Goal: Check status: Check status

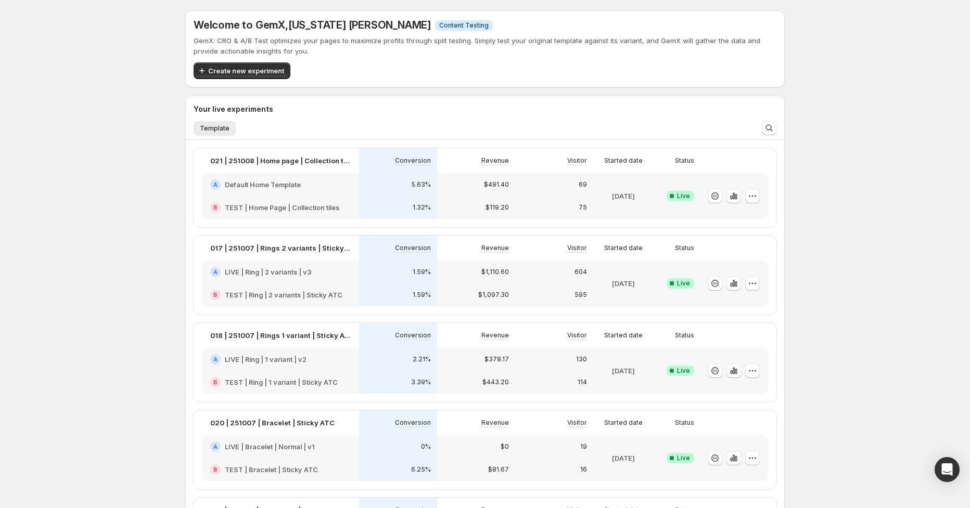
click at [882, 258] on div "Welcome to GemX , [US_STATE] [PERSON_NAME] Info Content Testing GemX: CRO & A/B…" at bounding box center [485, 369] width 970 height 739
click at [733, 196] on icon "button" at bounding box center [734, 196] width 2 height 7
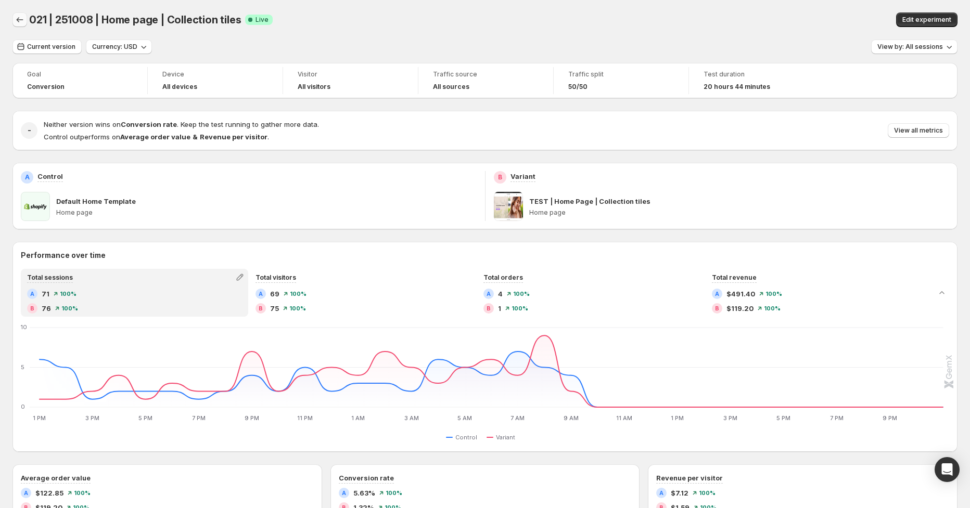
click at [19, 21] on icon "Back" at bounding box center [20, 20] width 10 height 10
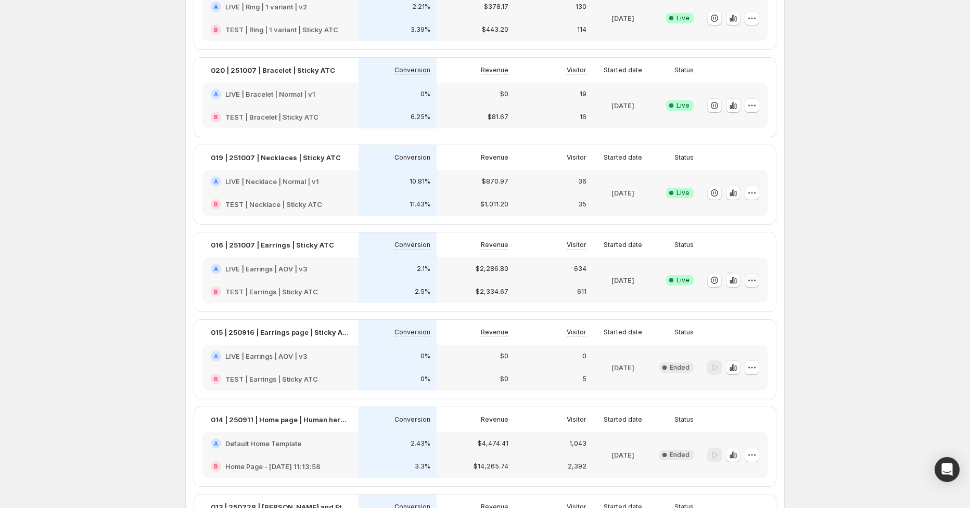
scroll to position [299, 0]
click at [728, 281] on icon "button" at bounding box center [733, 280] width 10 height 10
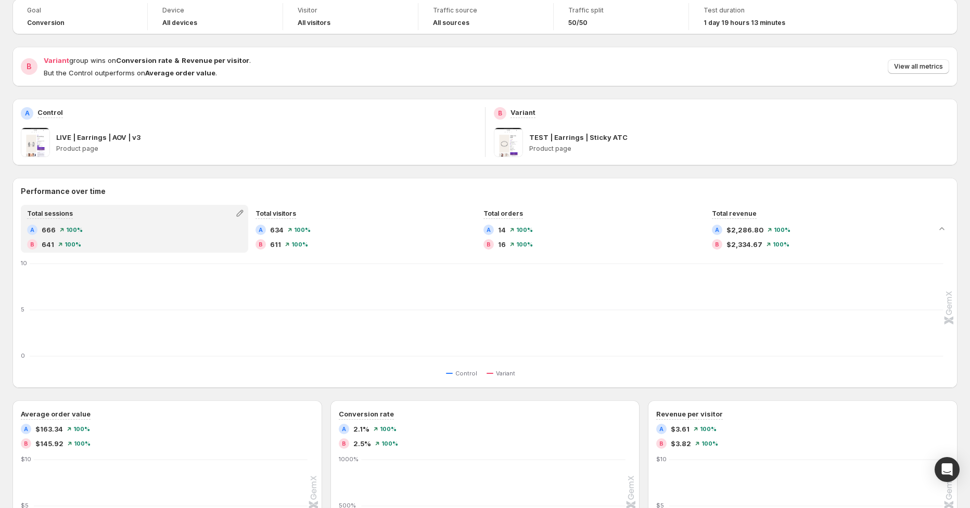
scroll to position [5, 0]
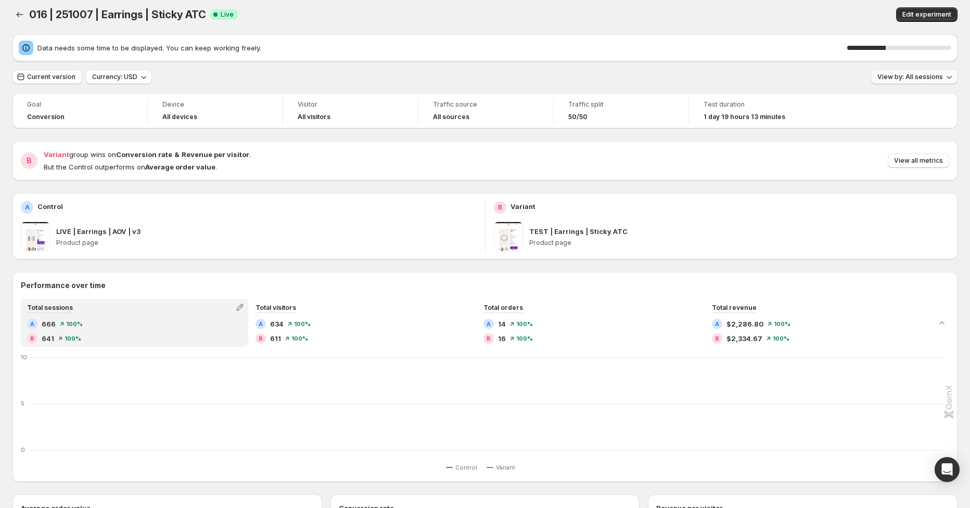
click at [910, 79] on span "View by: All sessions" at bounding box center [910, 77] width 66 height 8
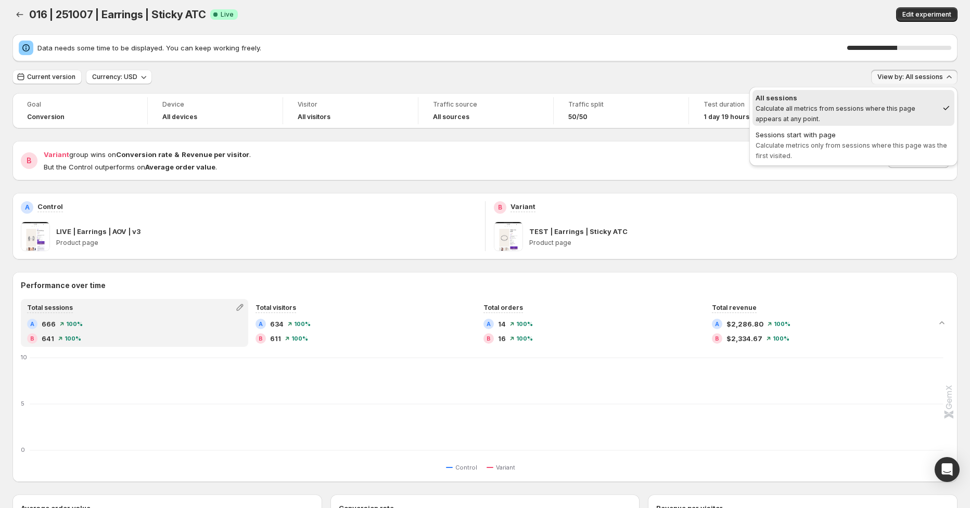
click at [853, 149] on span "Sessions start with page Calculate metrics only from sessions where this page w…" at bounding box center [853, 145] width 196 height 31
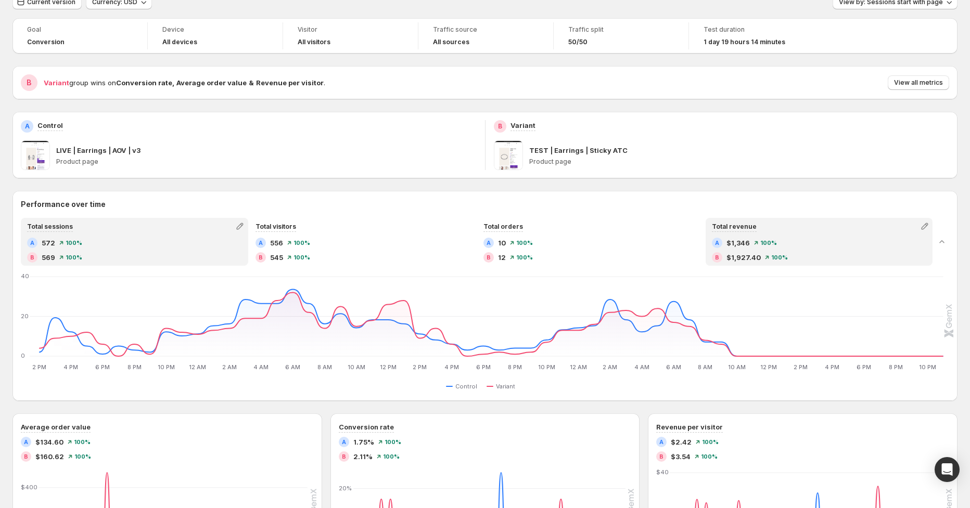
scroll to position [0, 0]
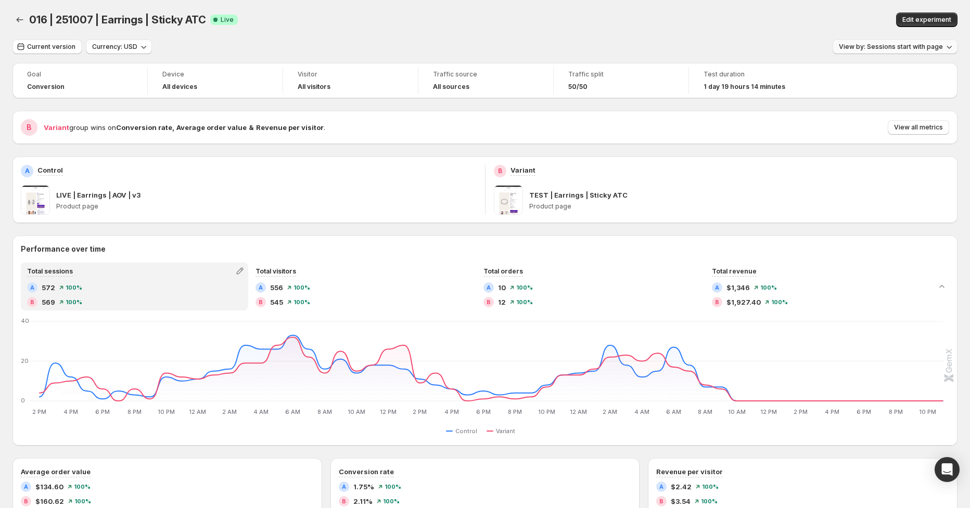
click at [879, 42] on button "View by: Sessions start with page" at bounding box center [894, 47] width 125 height 15
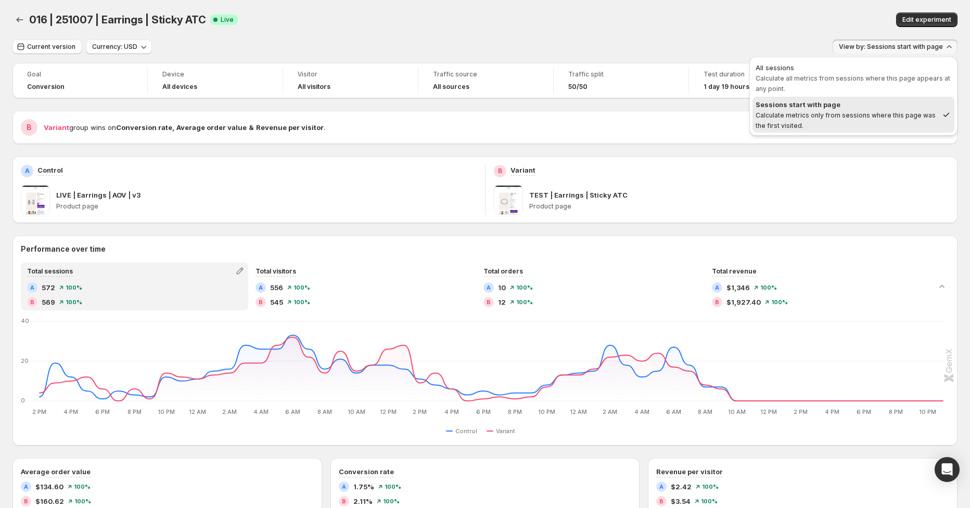
click at [867, 43] on span "View by: Sessions start with page" at bounding box center [891, 47] width 104 height 8
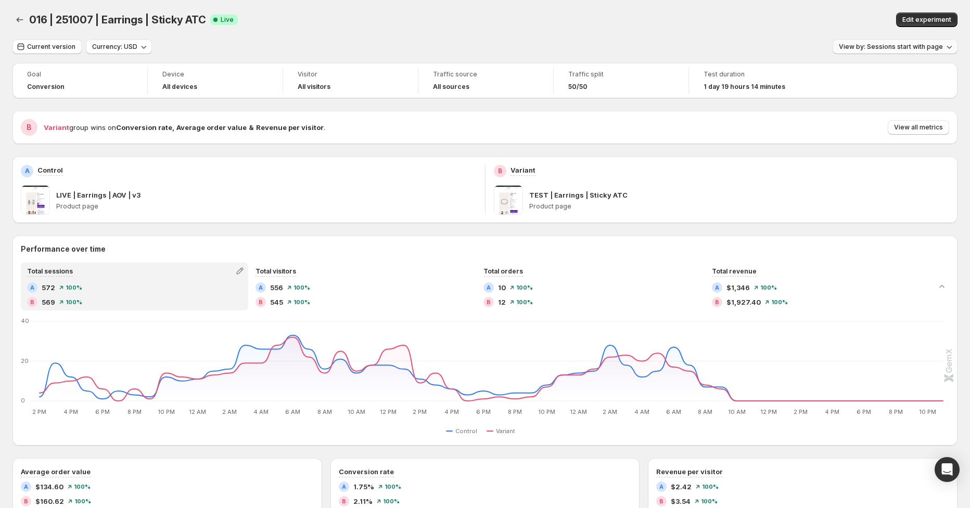
click at [873, 50] on span "View by: Sessions start with page" at bounding box center [891, 47] width 104 height 8
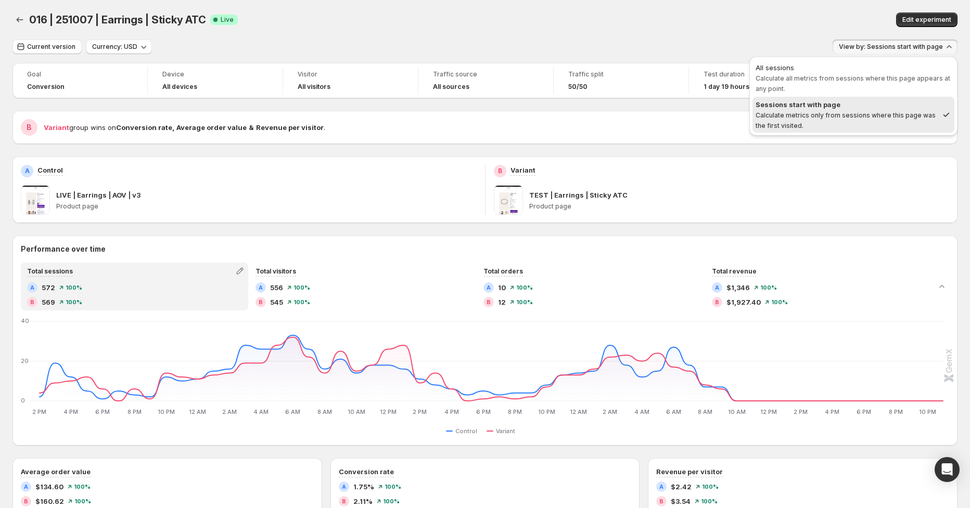
click at [852, 80] on span "Calculate all metrics from sessions where this page appears at any point." at bounding box center [852, 83] width 195 height 18
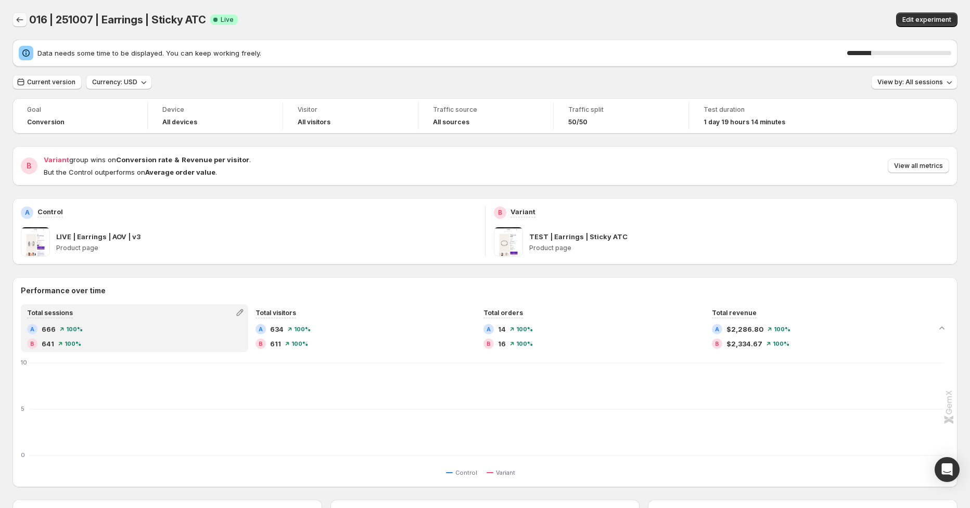
click at [25, 20] on button "Back" at bounding box center [19, 19] width 15 height 15
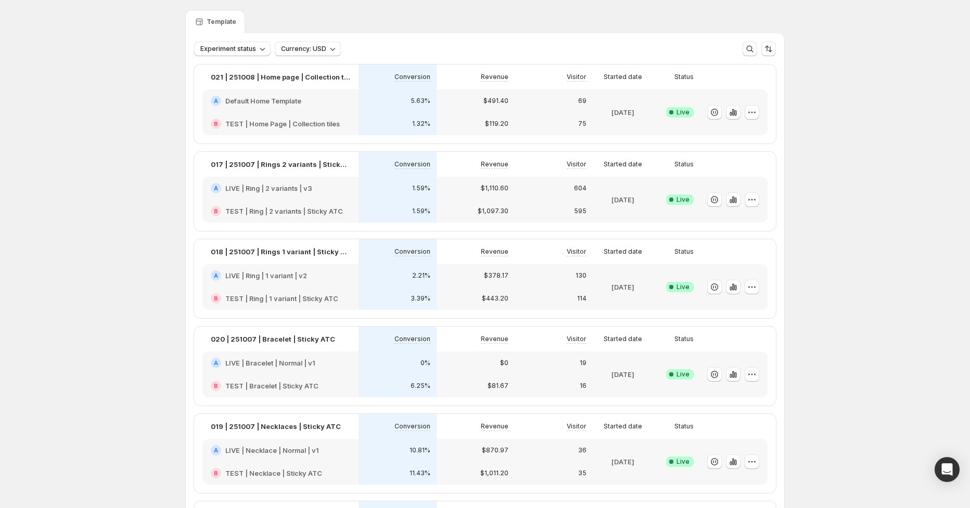
scroll to position [42, 0]
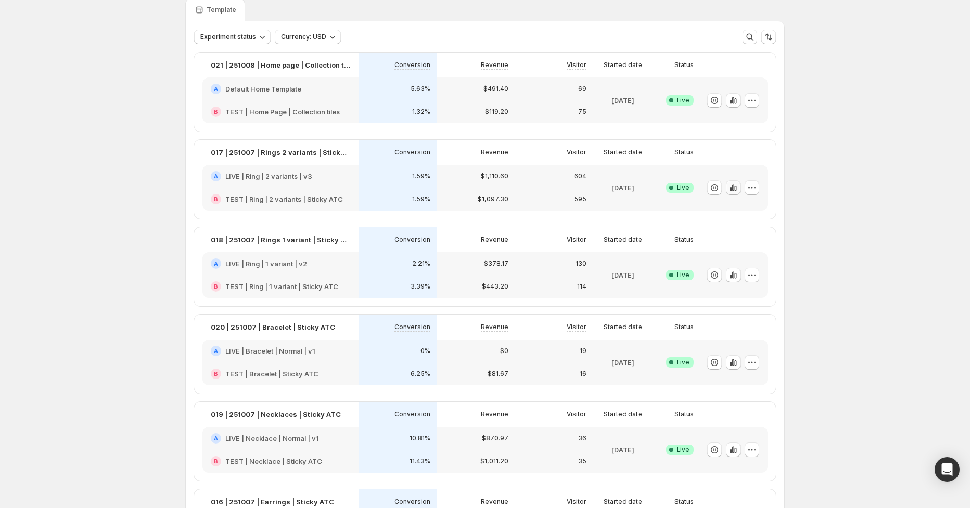
click at [735, 190] on icon "button" at bounding box center [733, 188] width 10 height 10
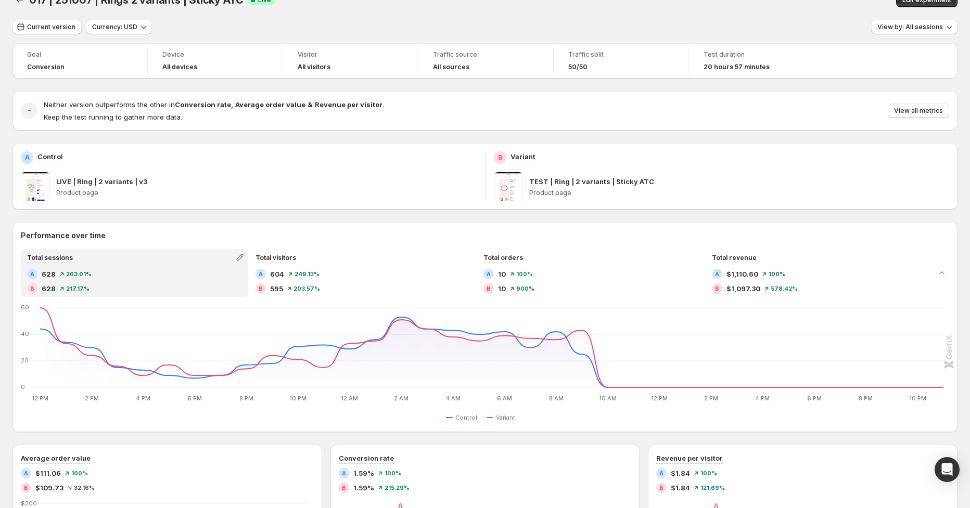
scroll to position [24, 0]
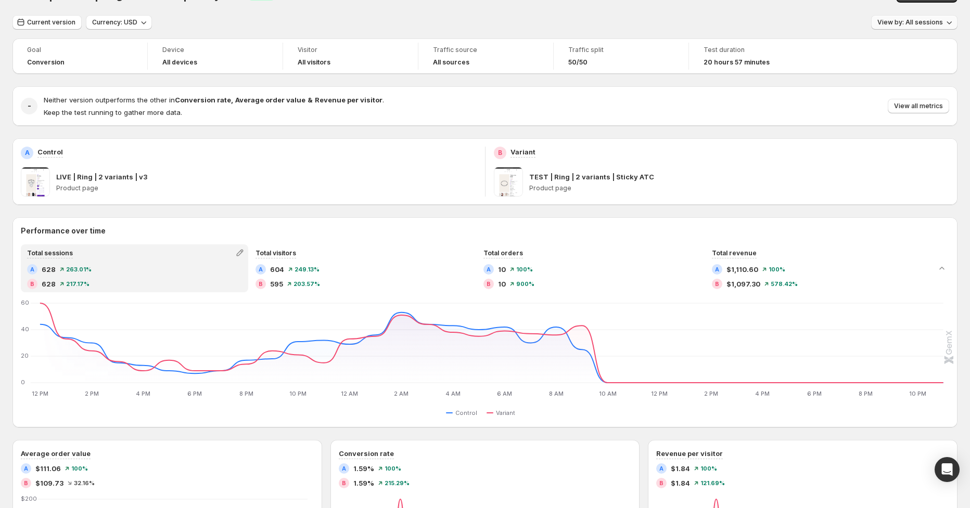
click at [914, 20] on span "View by: All sessions" at bounding box center [910, 22] width 66 height 8
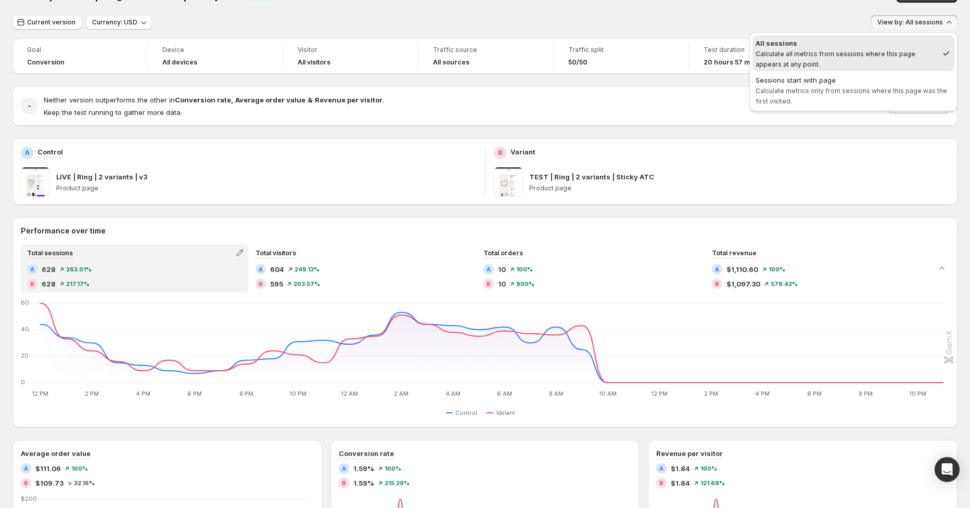
click at [847, 87] on span "Calculate metrics only from sessions where this page was the first visited." at bounding box center [850, 96] width 191 height 18
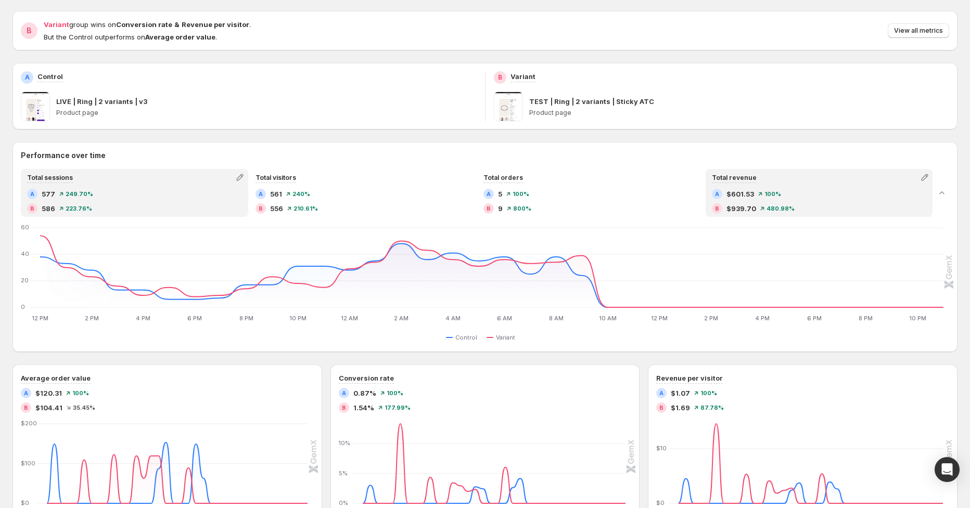
scroll to position [88, 0]
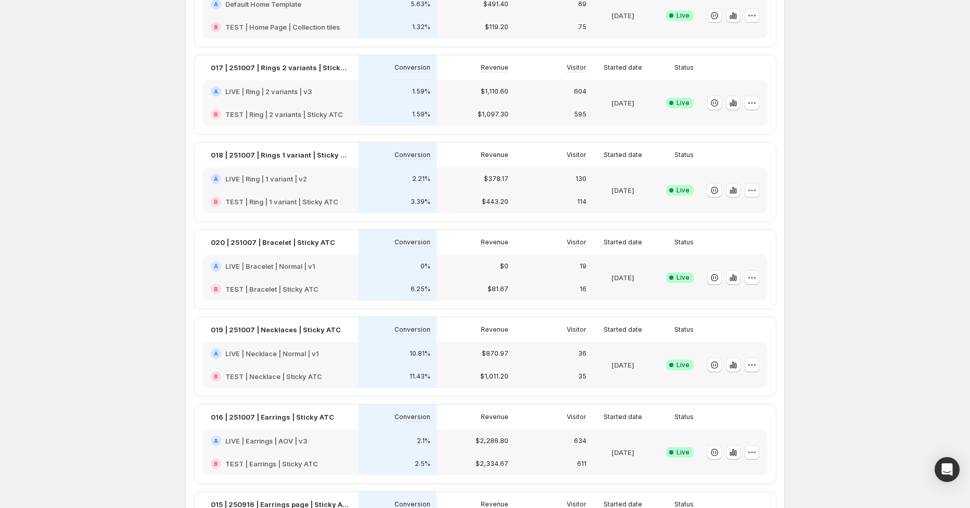
scroll to position [42, 0]
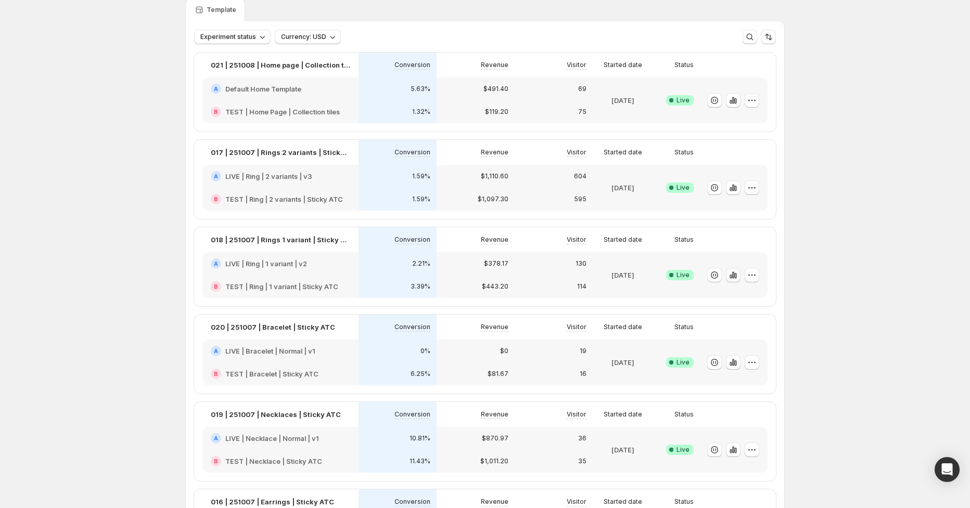
click at [732, 277] on icon "button" at bounding box center [733, 275] width 10 height 10
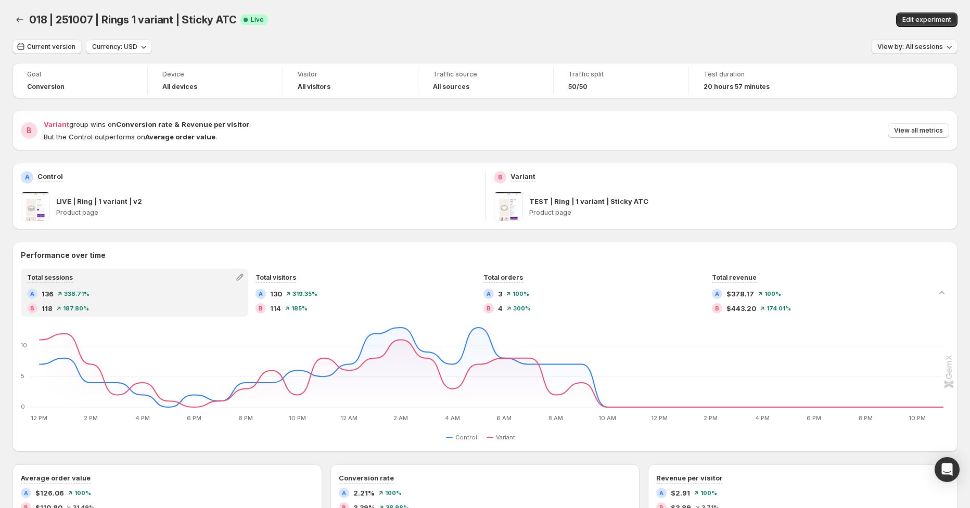
click at [905, 45] on span "View by: All sessions" at bounding box center [910, 47] width 66 height 8
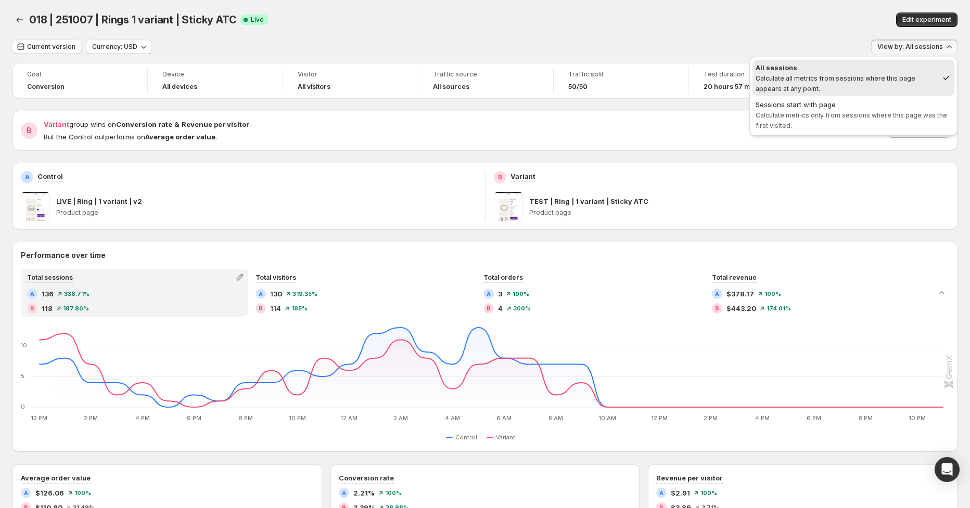
click at [854, 117] on span "Calculate metrics only from sessions where this page was the first visited." at bounding box center [850, 120] width 191 height 18
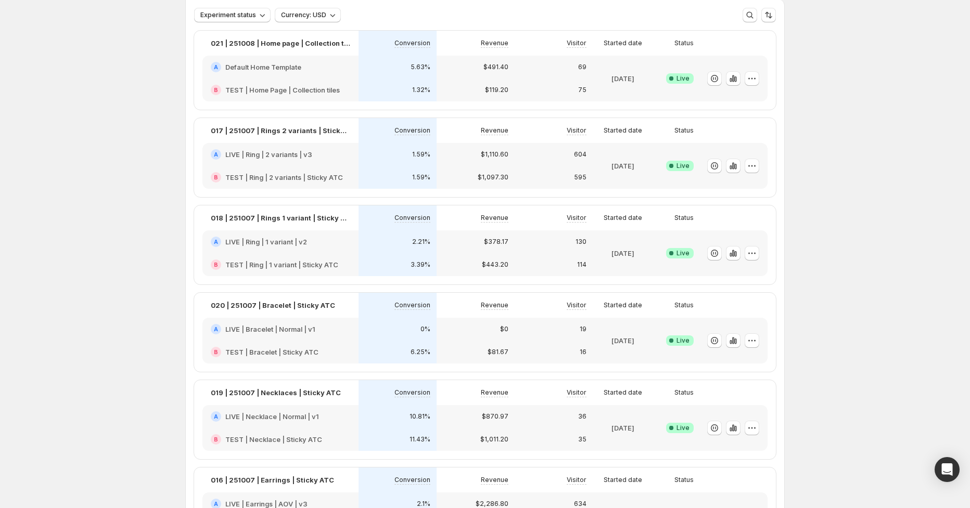
scroll to position [93, 0]
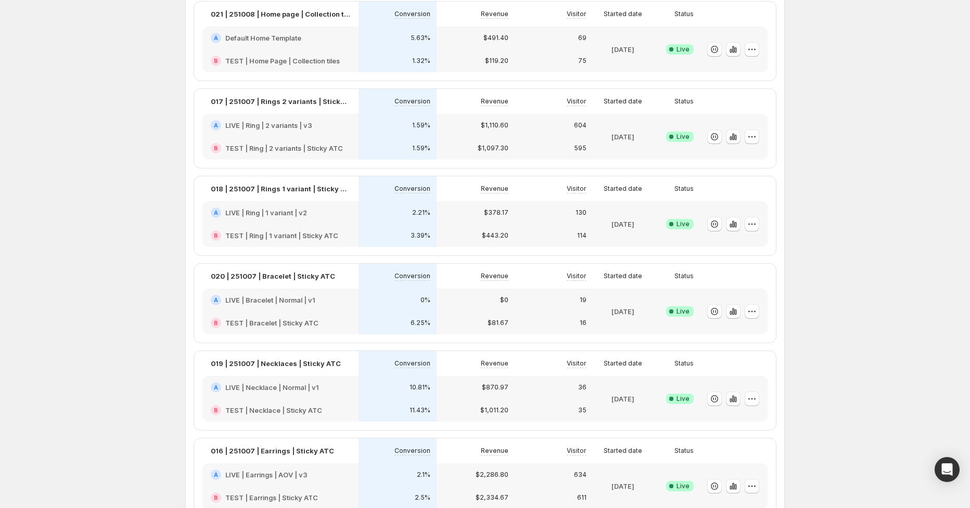
click at [737, 399] on icon "button" at bounding box center [733, 399] width 10 height 10
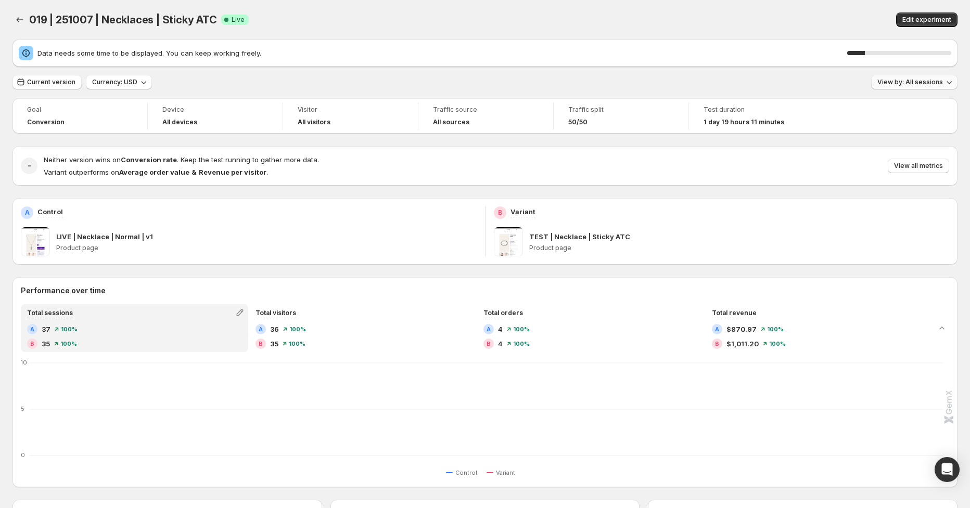
drag, startPoint x: 908, startPoint y: 83, endPoint x: 922, endPoint y: 87, distance: 15.0
click at [908, 83] on span "View by: All sessions" at bounding box center [910, 82] width 66 height 8
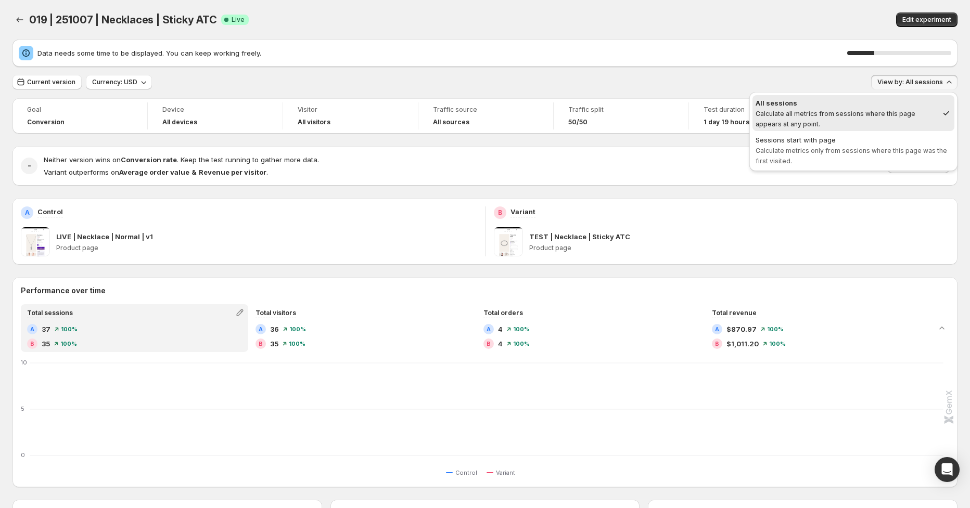
click at [928, 87] on button "View by: All sessions" at bounding box center [914, 82] width 86 height 15
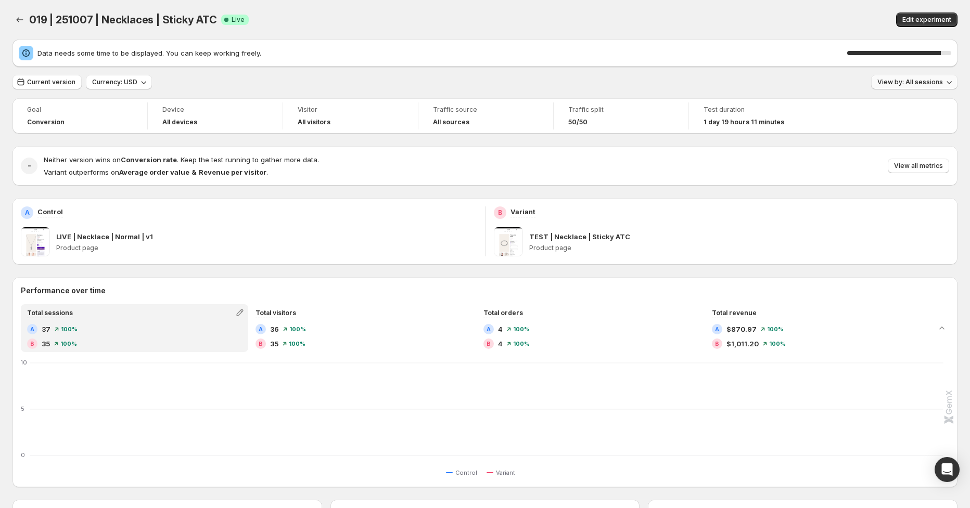
click at [906, 85] on span "View by: All sessions" at bounding box center [910, 82] width 66 height 8
click at [894, 84] on span "View by: All sessions" at bounding box center [910, 82] width 66 height 8
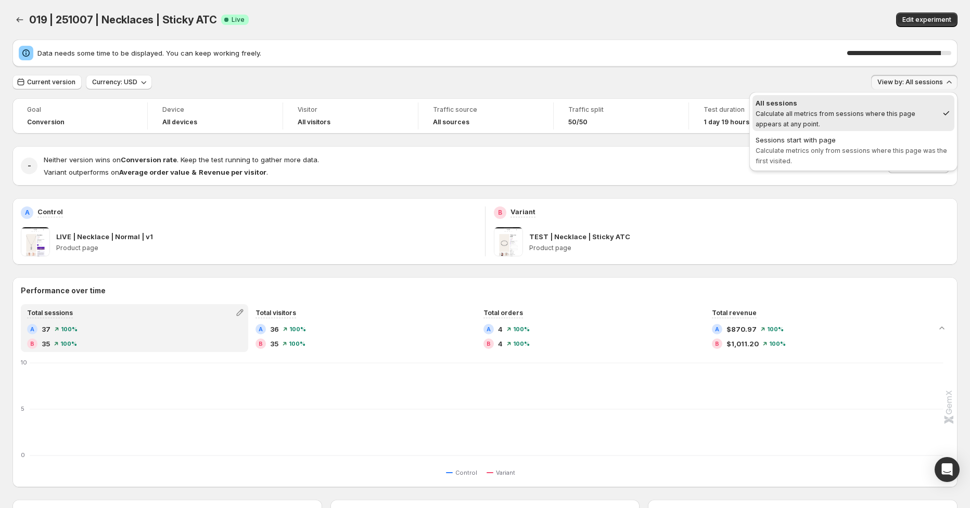
click at [840, 149] on span "Calculate metrics only from sessions where this page was the first visited." at bounding box center [850, 156] width 191 height 18
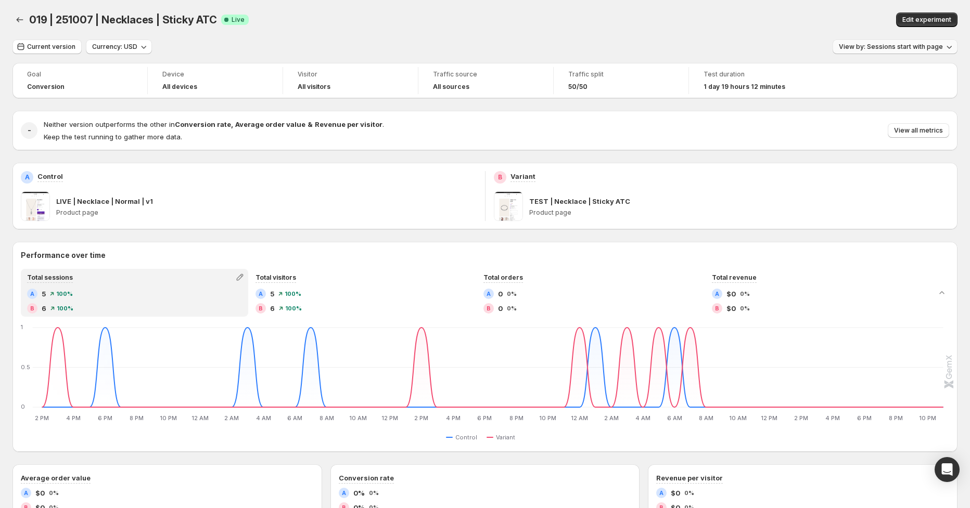
click at [883, 52] on button "View by: Sessions start with page" at bounding box center [894, 47] width 125 height 15
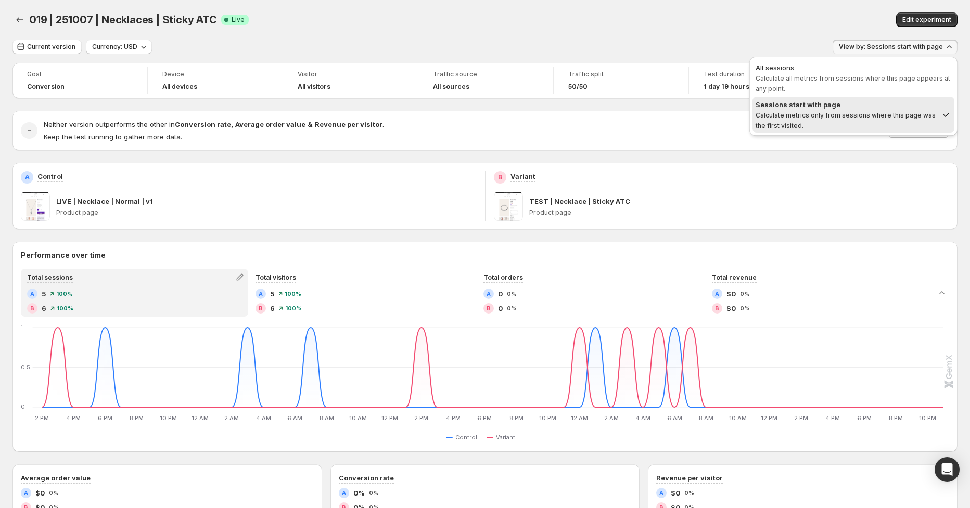
click at [890, 75] on span "Calculate all metrics from sessions where this page appears at any point." at bounding box center [852, 83] width 195 height 18
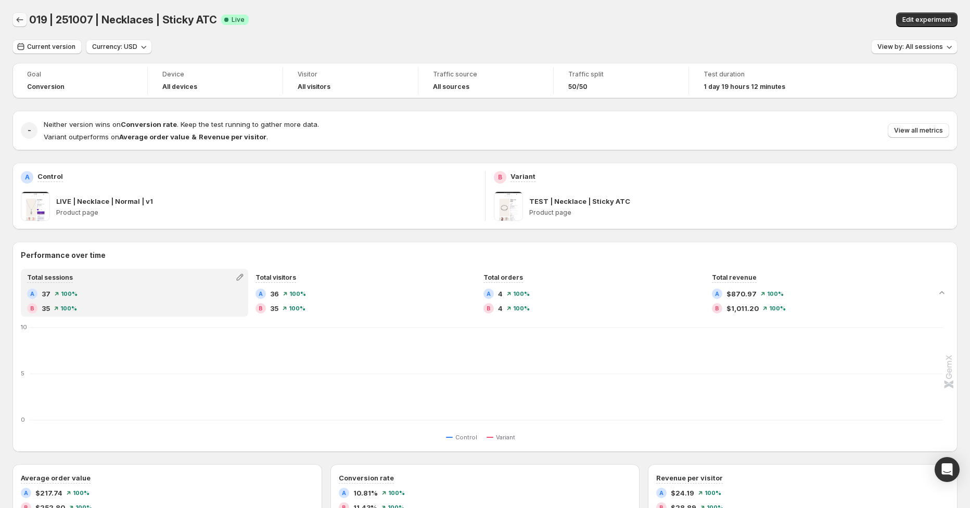
click at [19, 21] on icon "Back" at bounding box center [20, 20] width 10 height 10
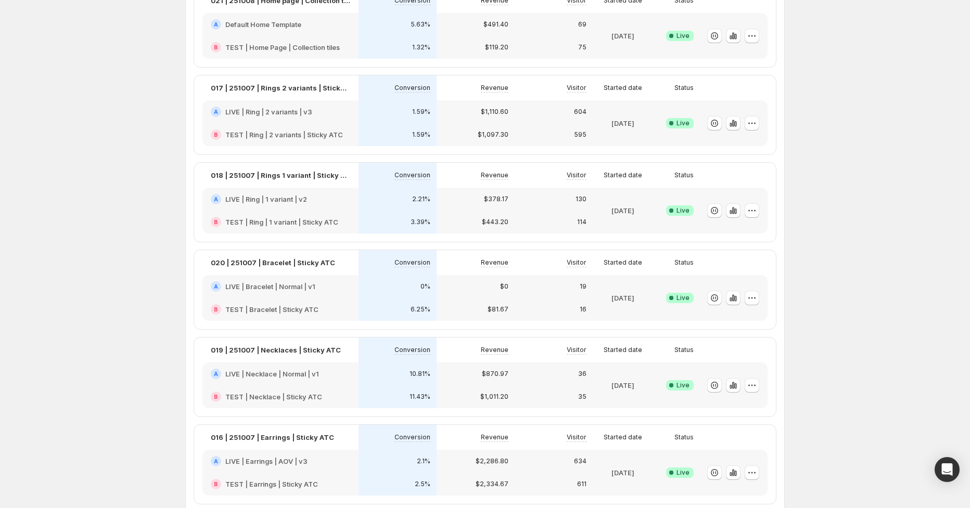
scroll to position [115, 0]
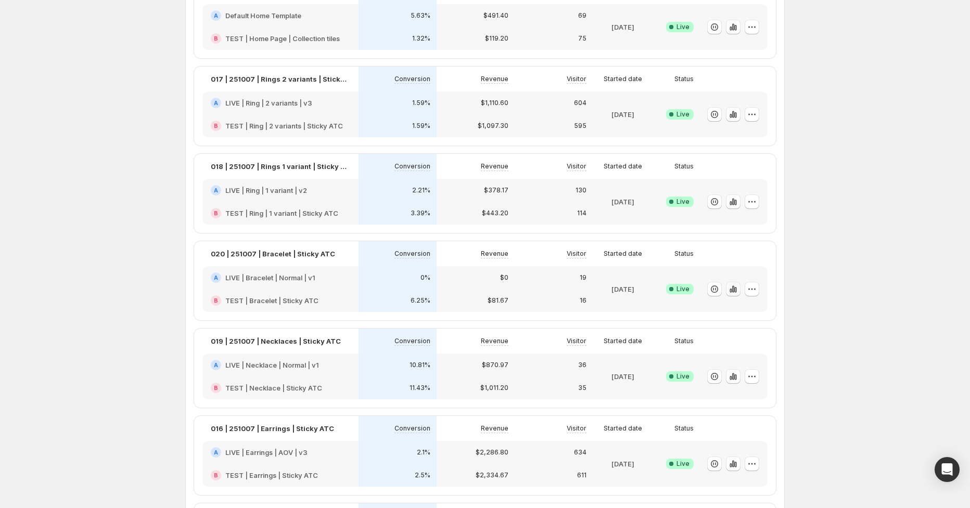
click at [731, 289] on icon "button" at bounding box center [730, 291] width 2 height 4
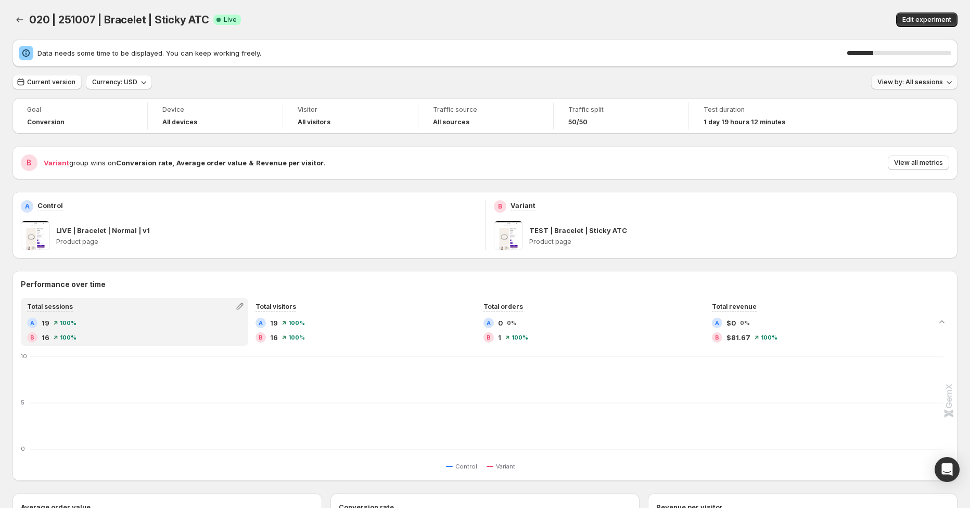
click at [900, 80] on span "View by: All sessions" at bounding box center [910, 82] width 66 height 8
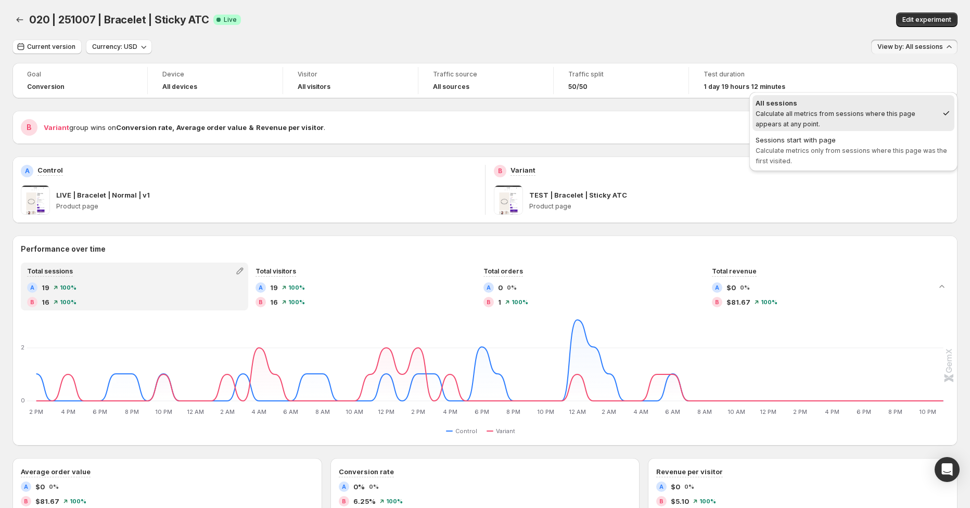
click at [822, 150] on span "Calculate metrics only from sessions where this page was the first visited." at bounding box center [850, 156] width 191 height 18
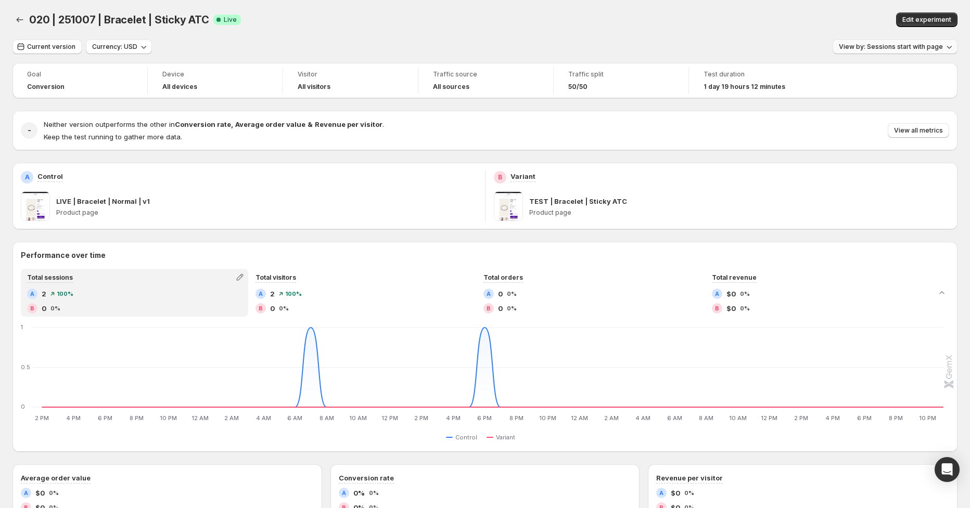
click at [871, 48] on span "View by: Sessions start with page" at bounding box center [891, 47] width 104 height 8
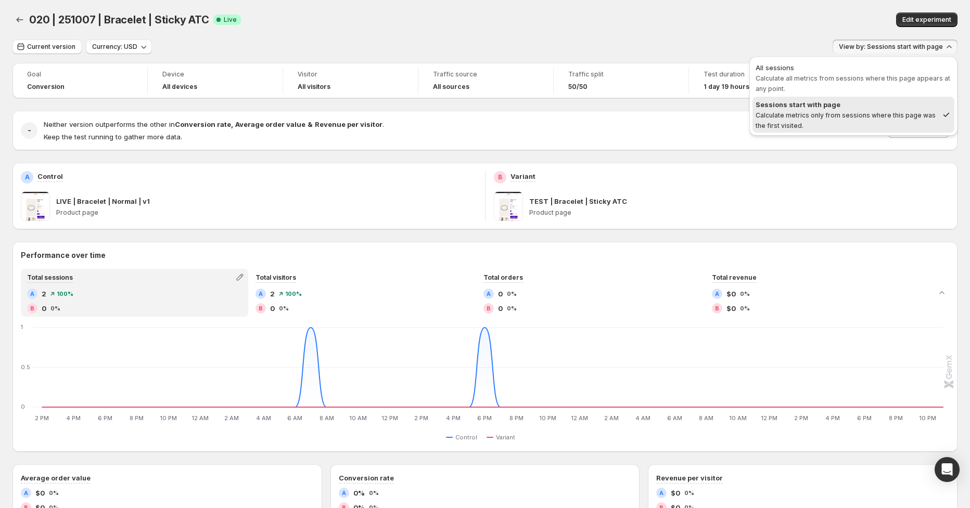
click at [843, 78] on span "Calculate all metrics from sessions where this page appears at any point." at bounding box center [852, 83] width 195 height 18
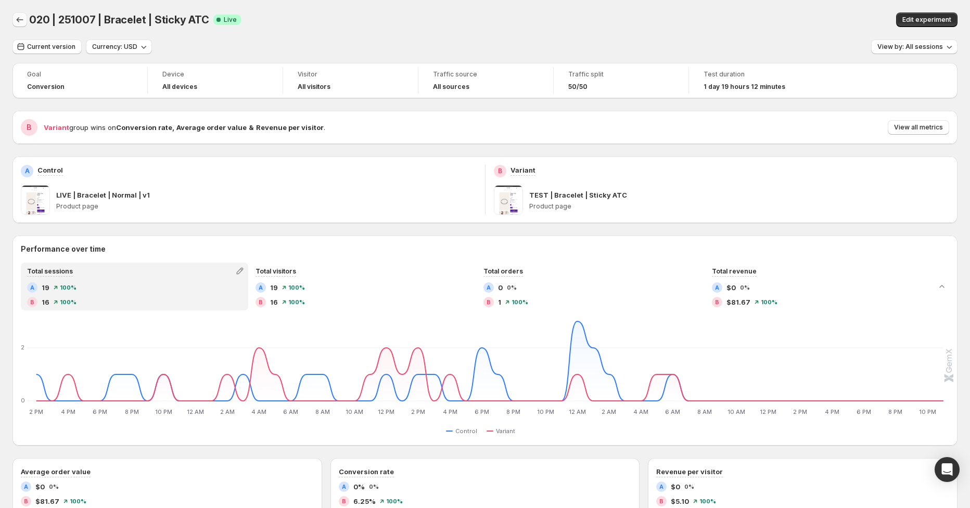
click at [14, 15] on button "Back" at bounding box center [19, 19] width 15 height 15
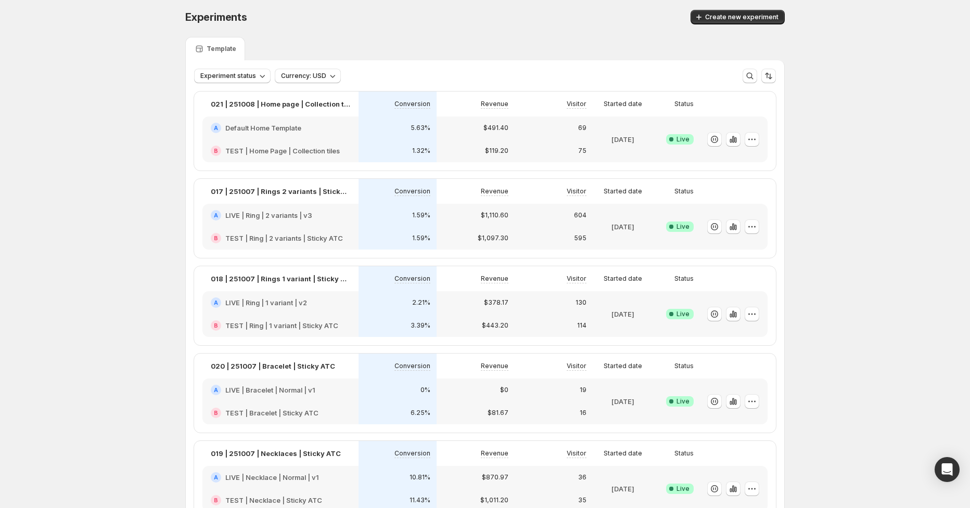
scroll to position [2, 0]
click at [732, 140] on icon "button" at bounding box center [733, 140] width 2 height 7
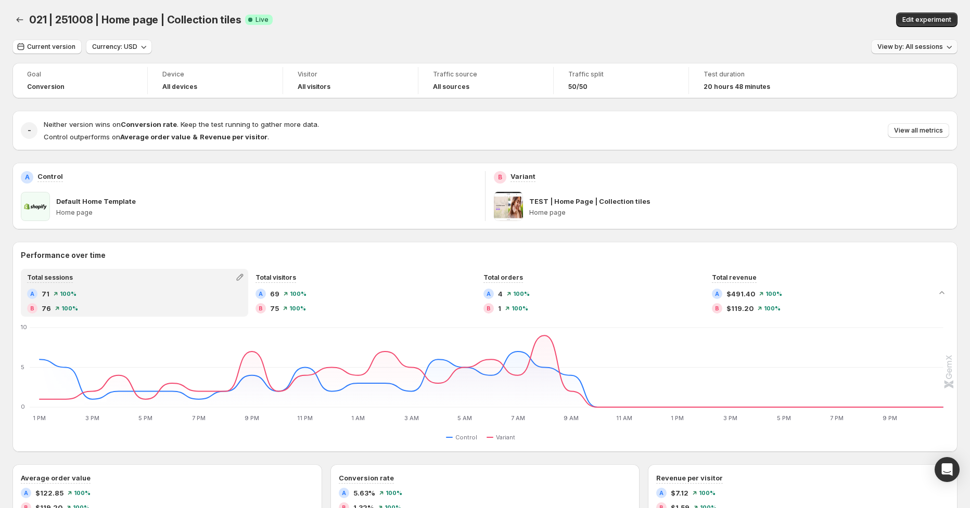
click at [909, 45] on span "View by: All sessions" at bounding box center [910, 47] width 66 height 8
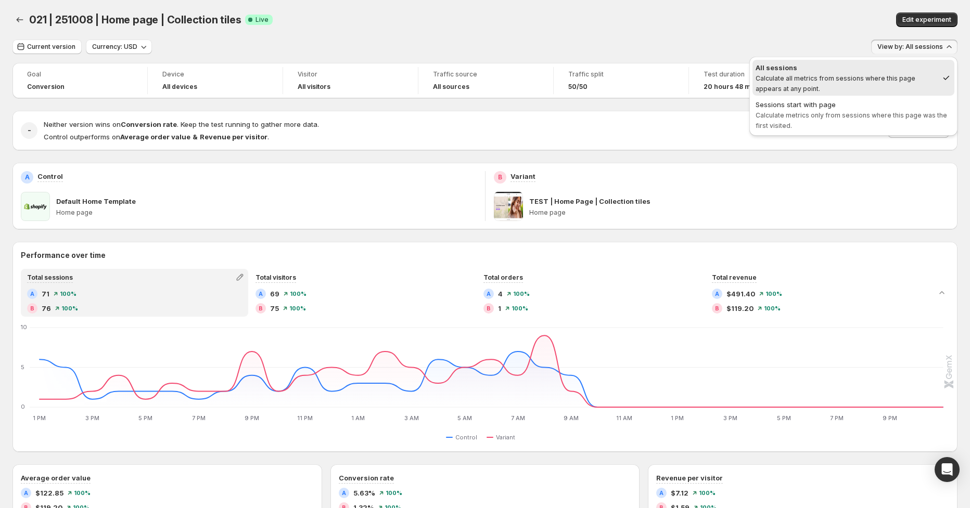
click at [906, 48] on span "View by: All sessions" at bounding box center [910, 47] width 66 height 8
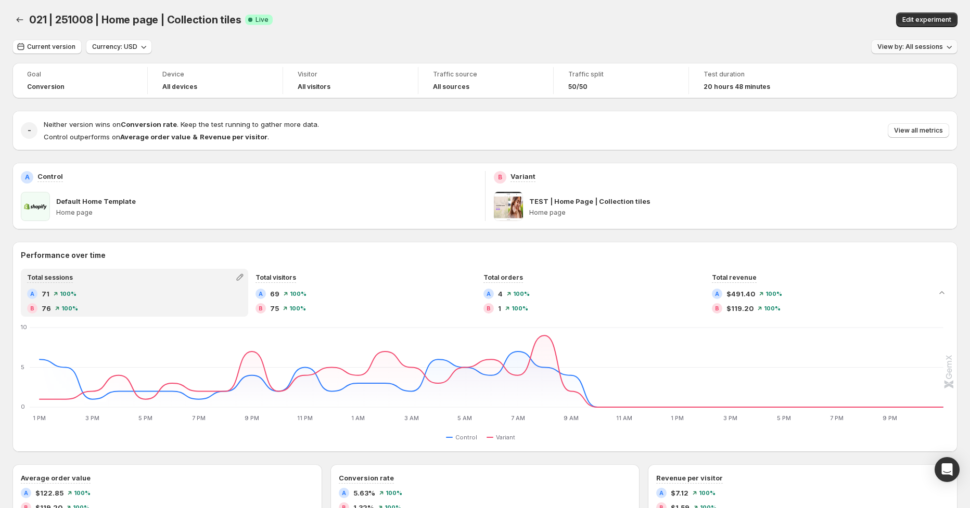
click at [907, 45] on span "View by: All sessions" at bounding box center [910, 47] width 66 height 8
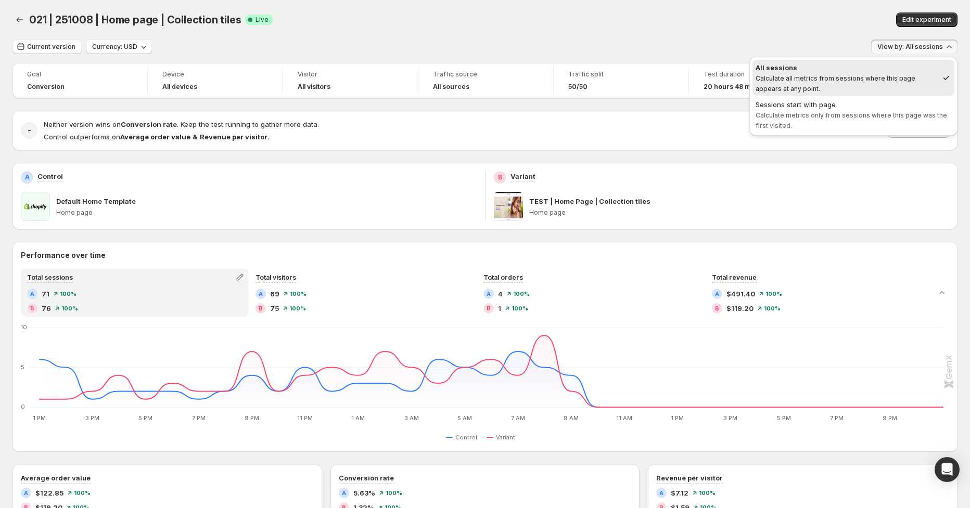
click at [838, 111] on span "Calculate metrics only from sessions where this page was the first visited." at bounding box center [850, 120] width 191 height 18
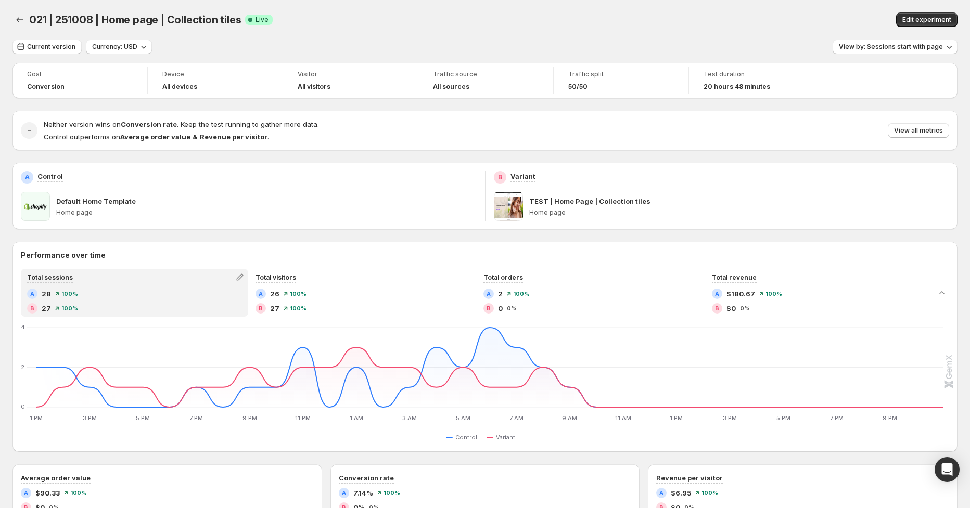
click at [93, 198] on p "Default Home Template" at bounding box center [96, 201] width 80 height 10
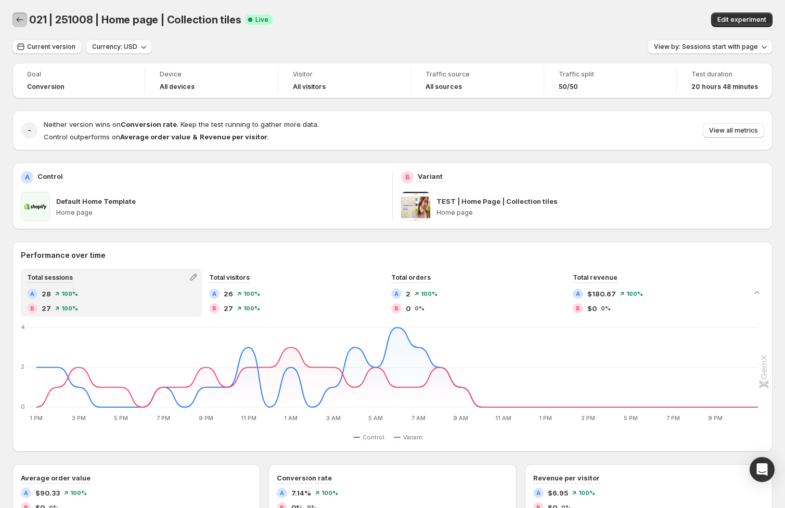
click at [17, 19] on icon "Back" at bounding box center [20, 20] width 10 height 10
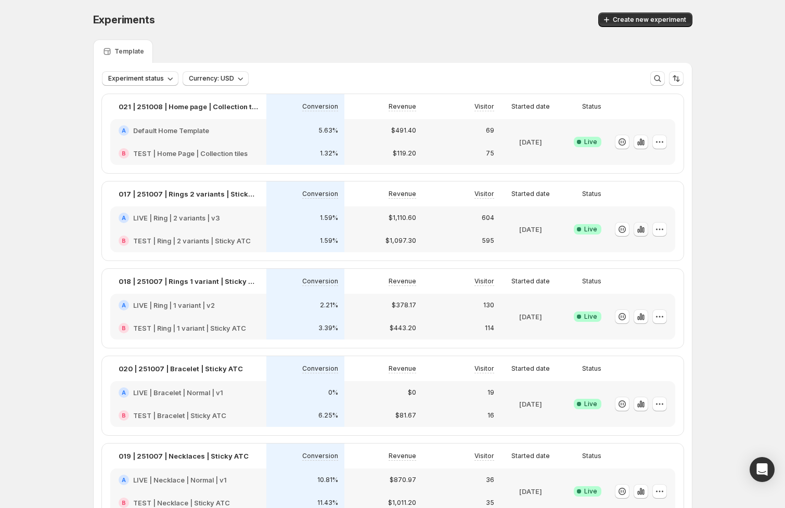
click at [643, 231] on icon "button" at bounding box center [641, 229] width 10 height 10
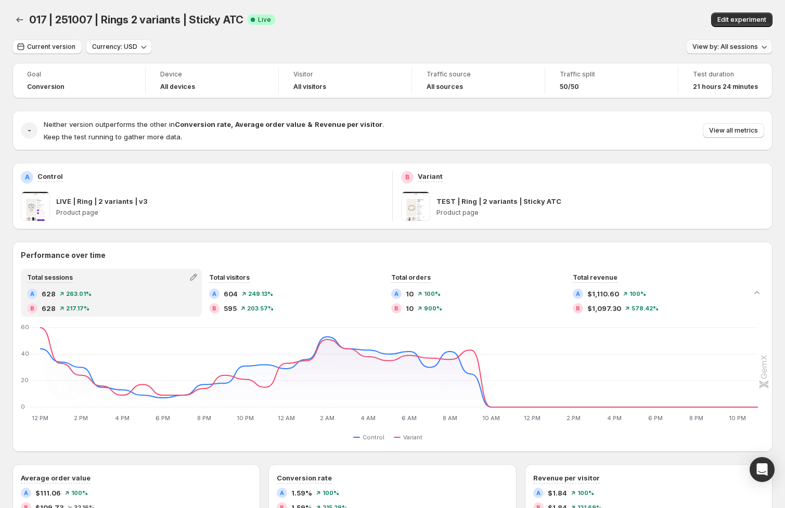
click at [739, 48] on span "View by: All sessions" at bounding box center [725, 47] width 66 height 8
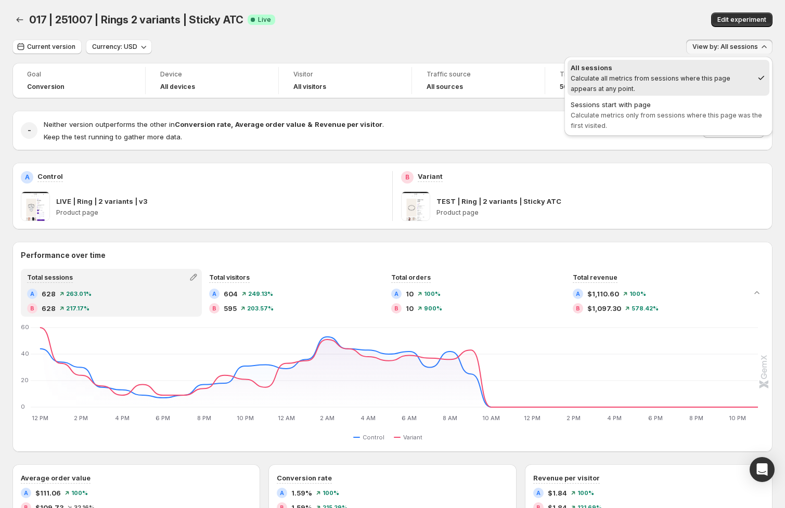
click at [612, 31] on div "017 | 251007 | Rings 2 variants | Sticky ATC. This page is ready 017 | 251007 |…" at bounding box center [392, 20] width 760 height 40
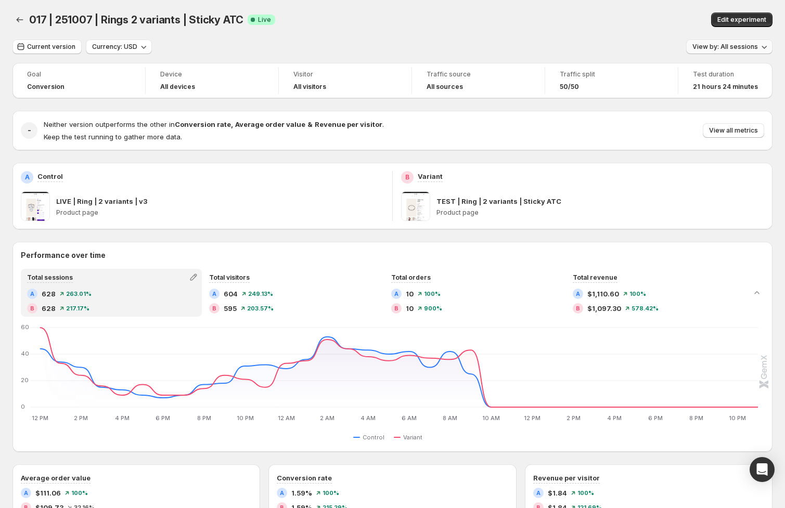
click at [724, 55] on div "Current version Currency: USD View by: All sessions Goal Conversion Device All …" at bounding box center [392, 452] width 760 height 825
click at [724, 43] on span "View by: All sessions" at bounding box center [725, 47] width 66 height 8
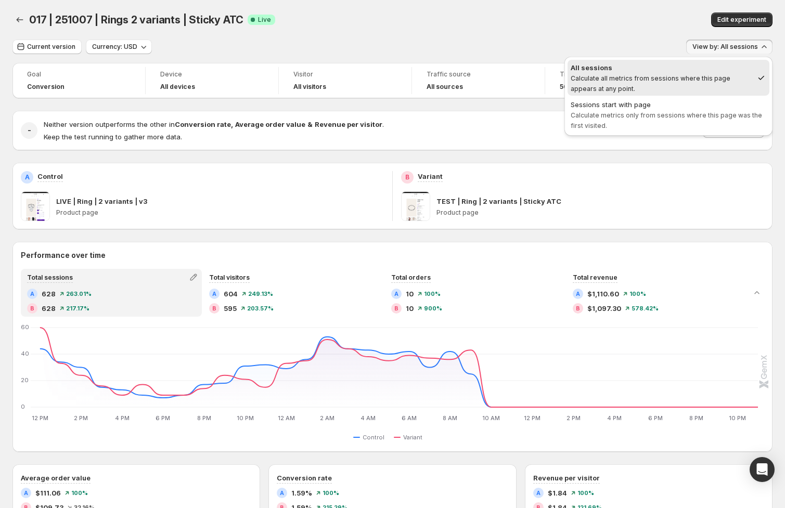
click at [725, 49] on span "View by: All sessions" at bounding box center [725, 47] width 66 height 8
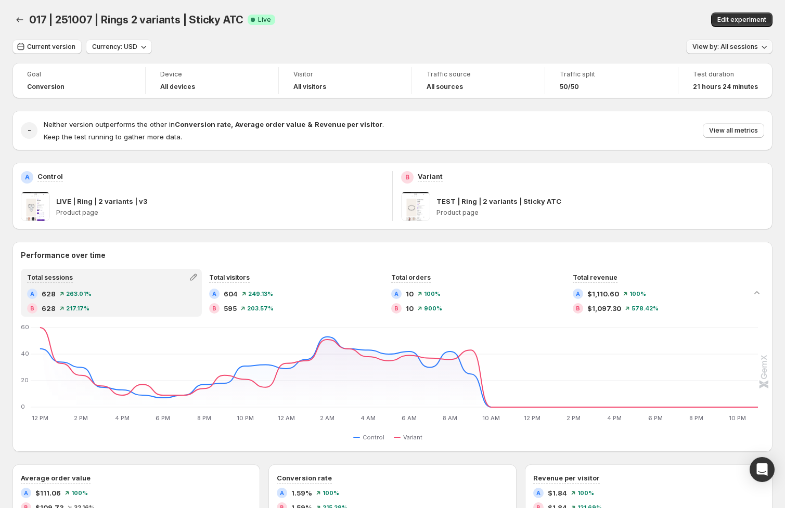
click at [728, 44] on span "View by: All sessions" at bounding box center [725, 47] width 66 height 8
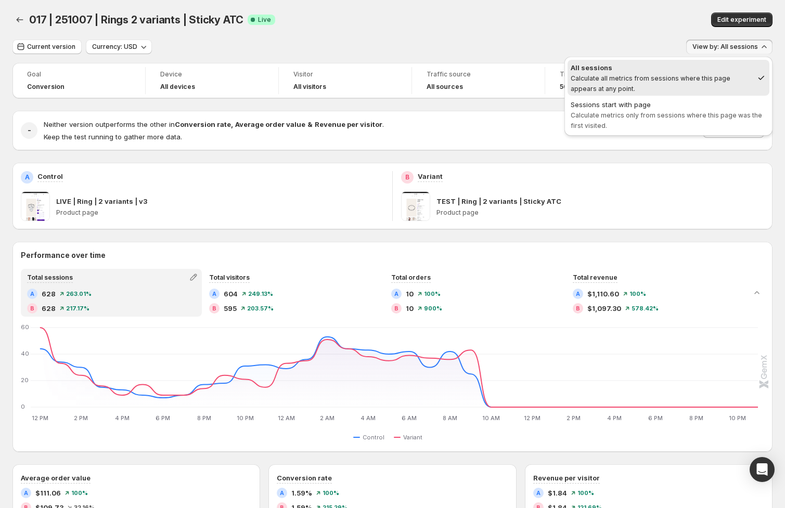
click at [417, 45] on div "Current version Currency: USD View by: All sessions" at bounding box center [392, 47] width 760 height 15
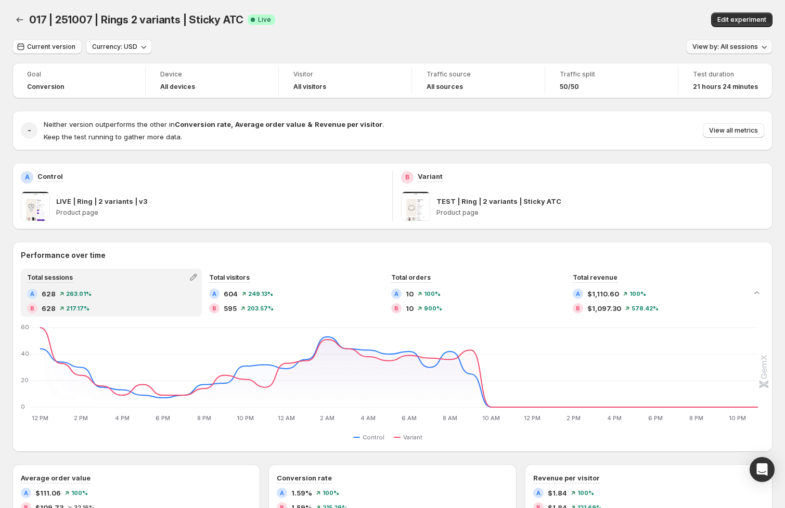
click at [722, 46] on span "View by: All sessions" at bounding box center [725, 47] width 66 height 8
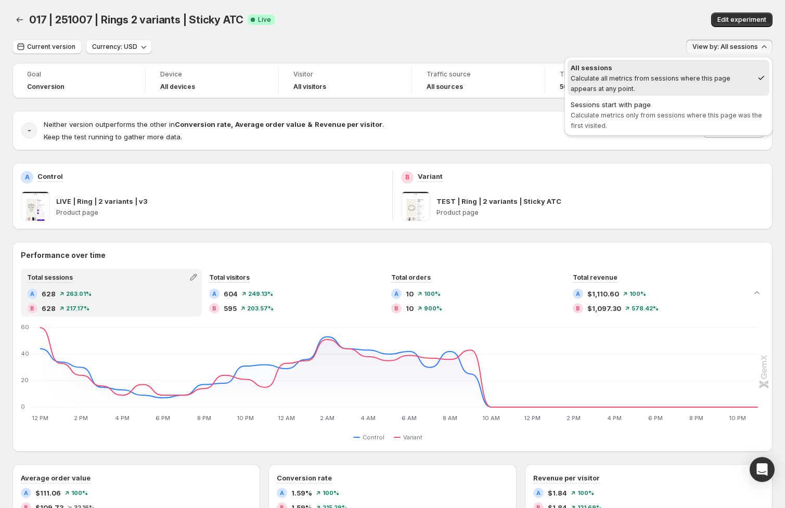
click at [386, 41] on div "Current version Currency: USD View by: All sessions" at bounding box center [392, 47] width 760 height 15
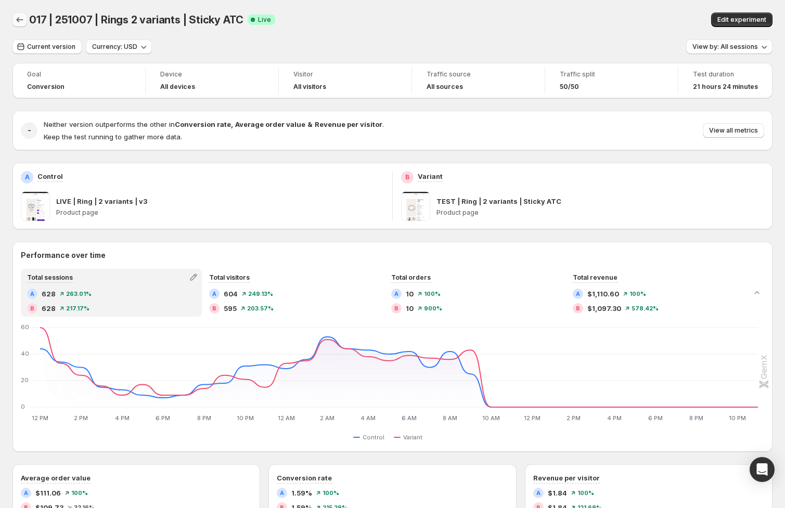
click at [24, 21] on icon "Back" at bounding box center [20, 20] width 10 height 10
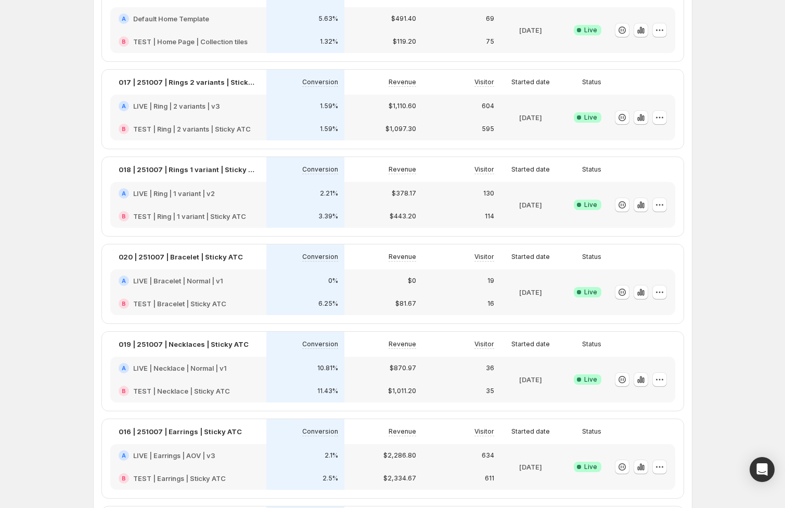
scroll to position [94, 0]
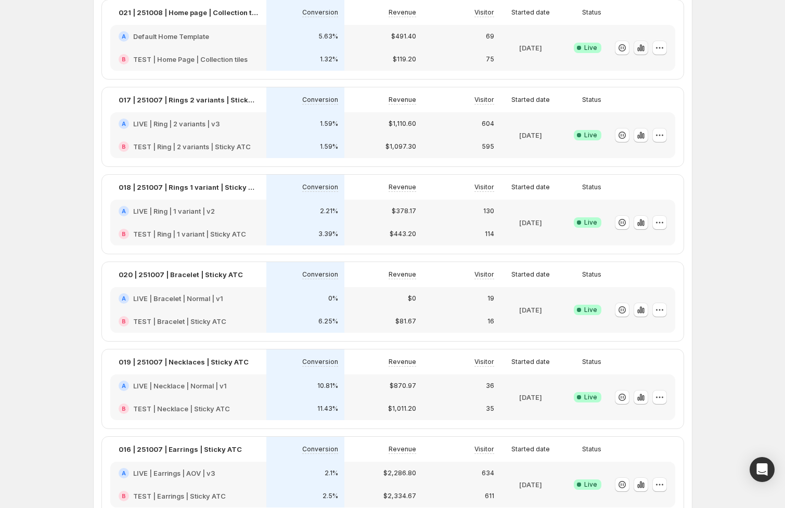
click at [641, 49] on icon "button" at bounding box center [640, 47] width 2 height 7
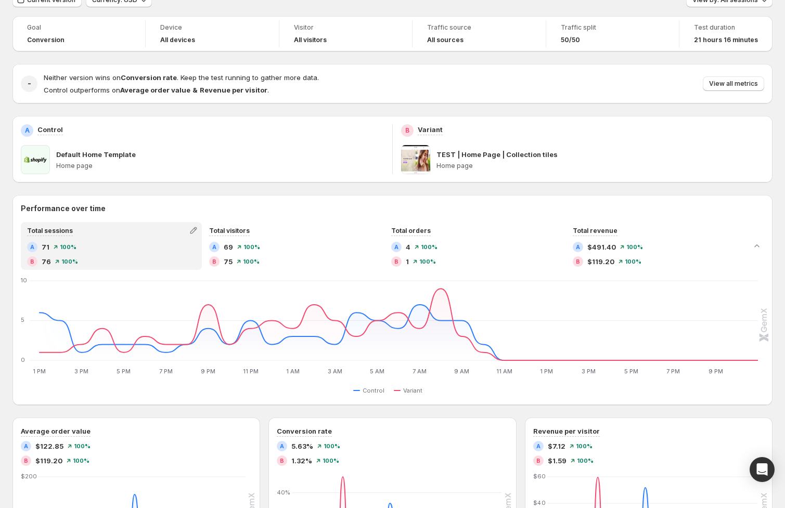
scroll to position [28, 0]
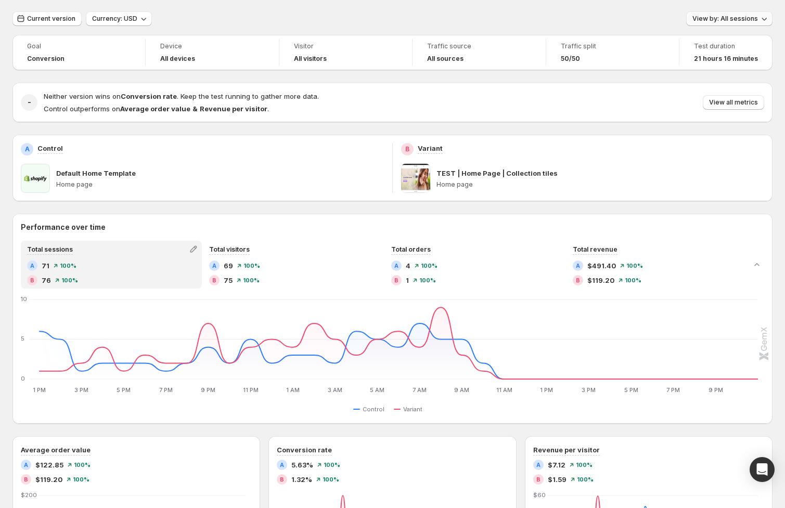
click at [723, 18] on span "View by: All sessions" at bounding box center [725, 19] width 66 height 8
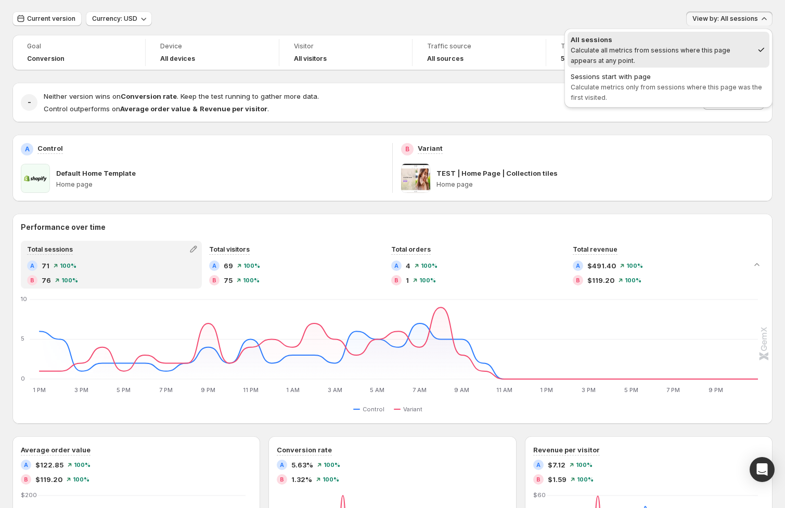
click at [665, 86] on span "Calculate metrics only from sessions where this page was the first visited." at bounding box center [666, 92] width 191 height 18
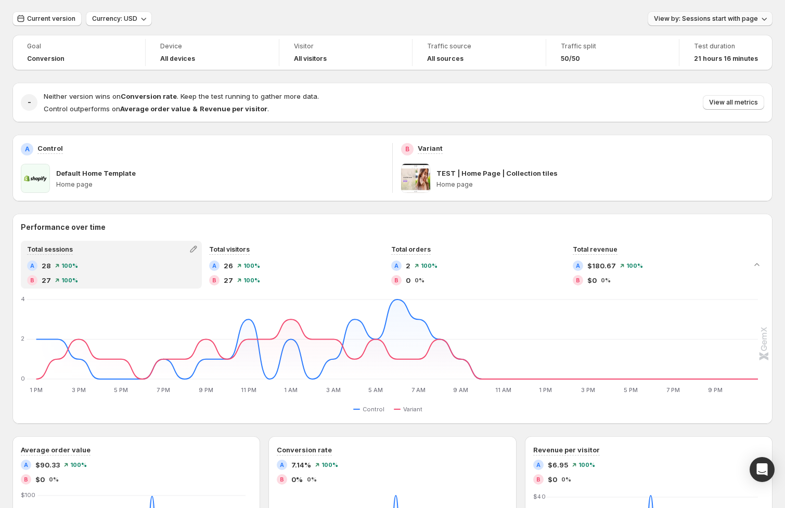
click at [724, 19] on span "View by: Sessions start with page" at bounding box center [706, 19] width 104 height 8
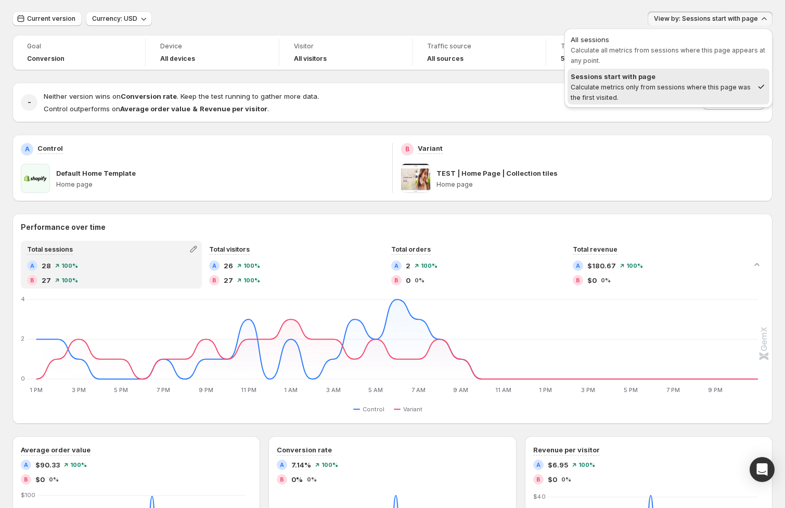
click at [691, 46] on span "Calculate all metrics from sessions where this page appears at any point." at bounding box center [668, 55] width 195 height 18
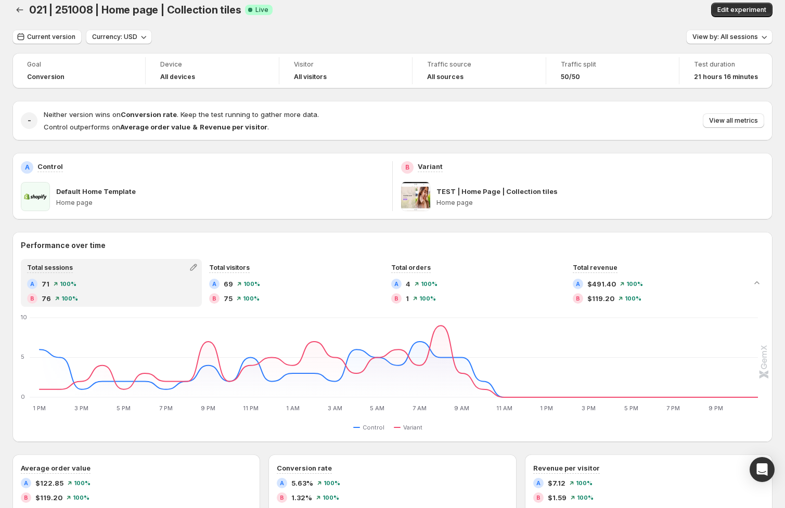
scroll to position [0, 0]
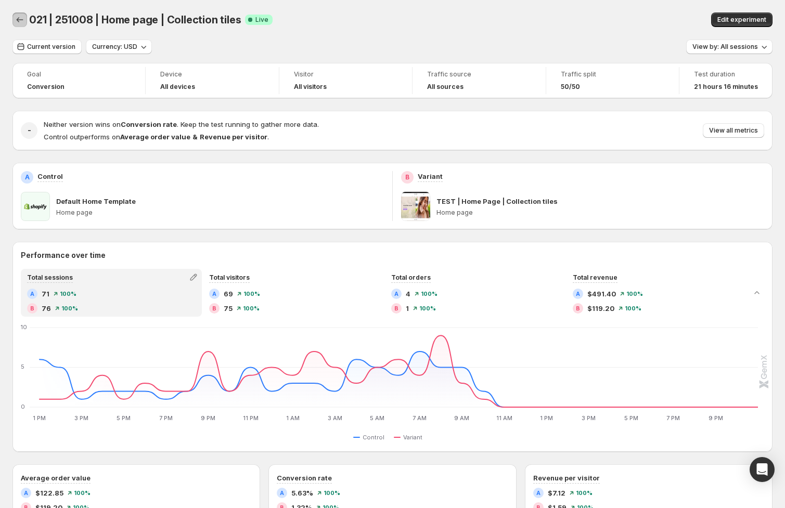
click at [20, 21] on icon "Back" at bounding box center [20, 20] width 10 height 10
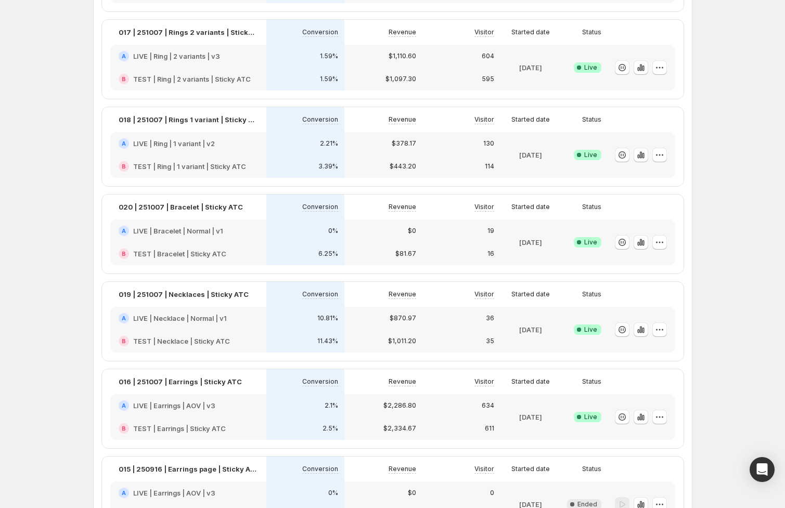
scroll to position [191, 0]
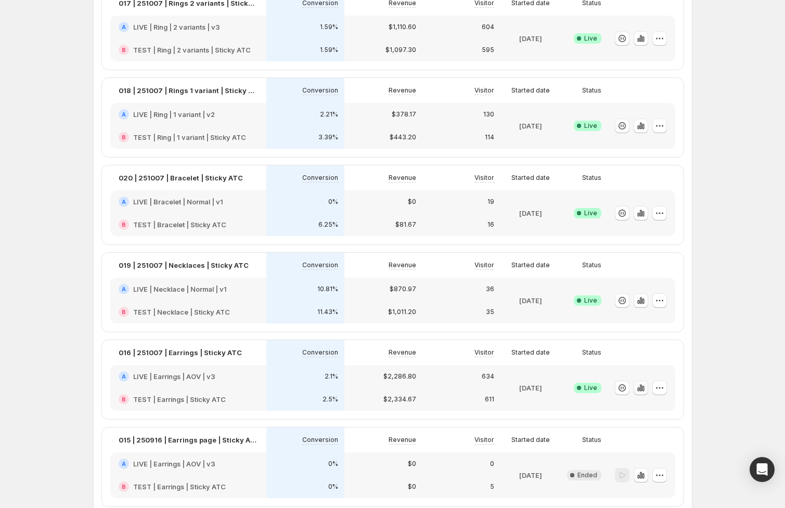
click at [643, 389] on icon "button" at bounding box center [641, 388] width 10 height 10
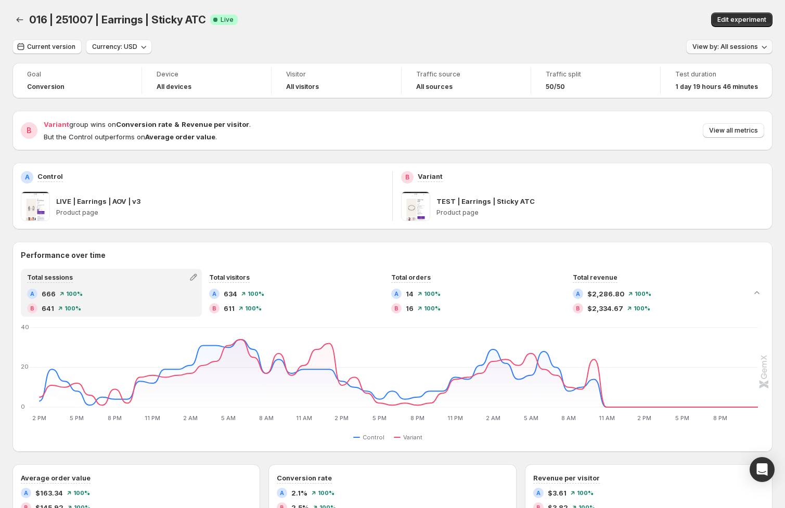
click at [719, 48] on span "View by: All sessions" at bounding box center [725, 47] width 66 height 8
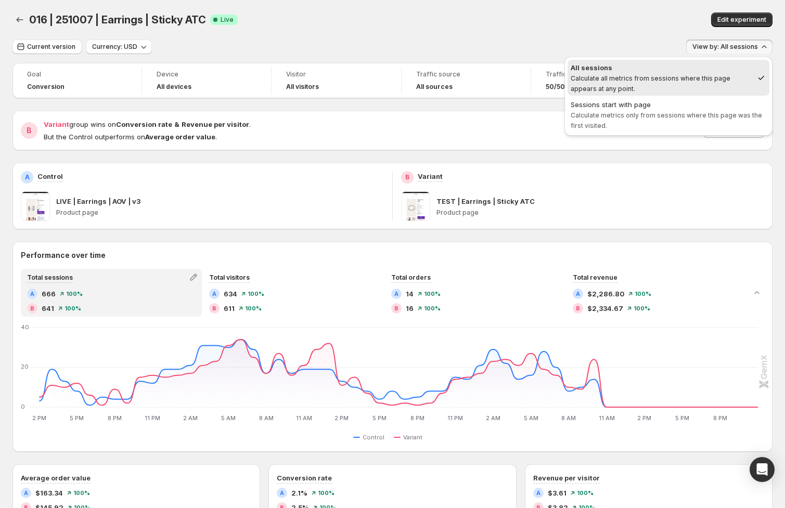
click at [663, 108] on div "Sessions start with page" at bounding box center [669, 104] width 196 height 10
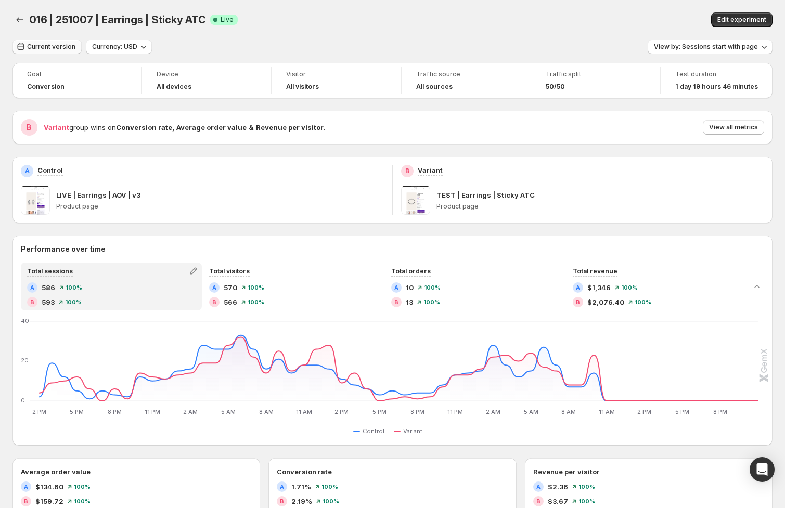
click at [50, 46] on span "Current version" at bounding box center [51, 47] width 48 height 8
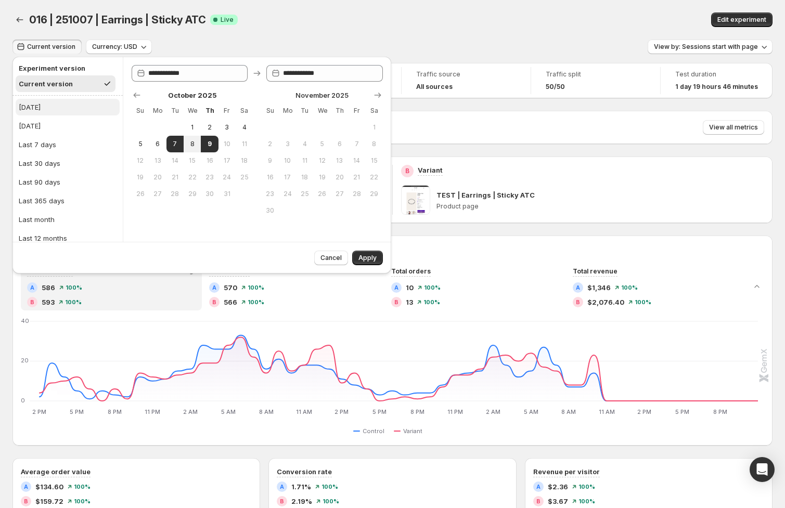
click at [43, 110] on button "[DATE]" at bounding box center [68, 107] width 104 height 17
type input "**********"
drag, startPoint x: 370, startPoint y: 258, endPoint x: 387, endPoint y: 260, distance: 16.8
click at [370, 258] on span "Apply" at bounding box center [367, 258] width 18 height 8
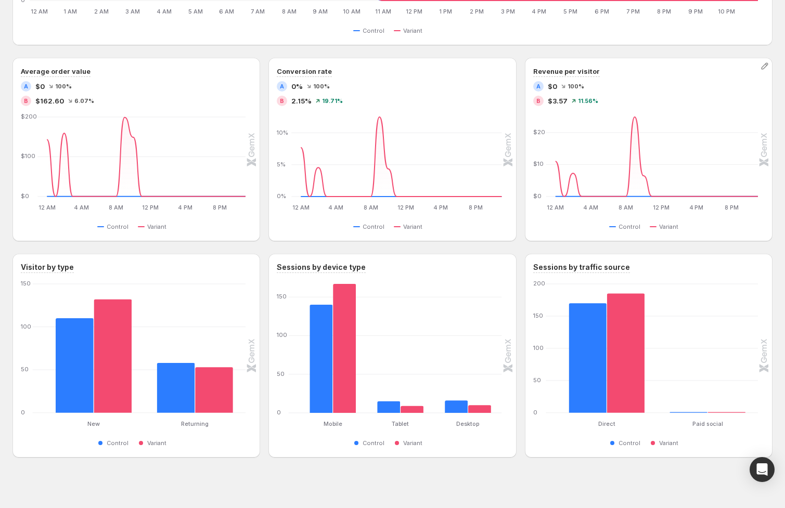
scroll to position [406, 0]
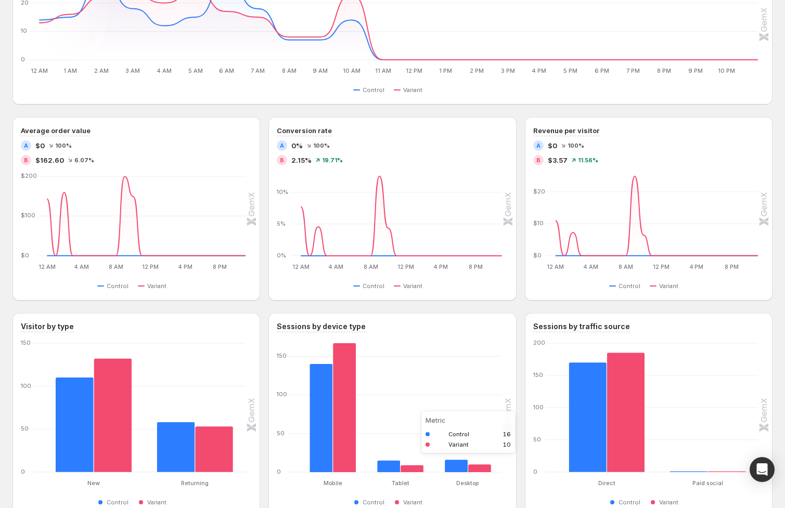
scroll to position [3, 0]
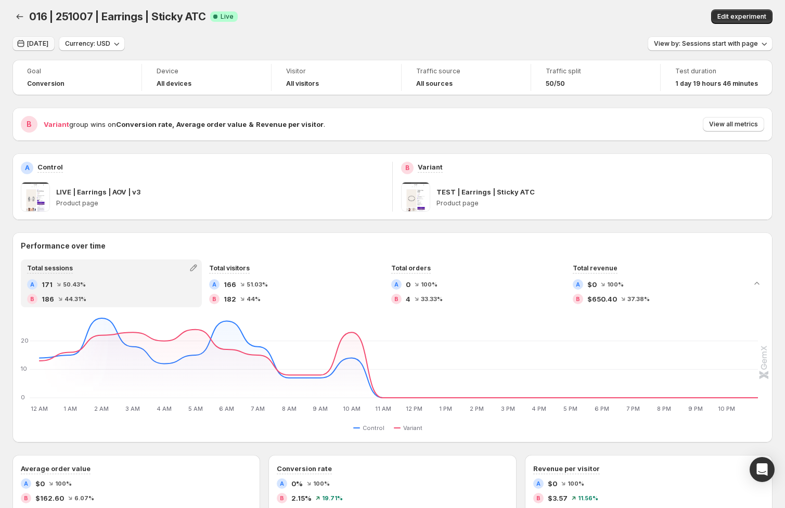
click at [31, 43] on span "[DATE]" at bounding box center [37, 44] width 21 height 8
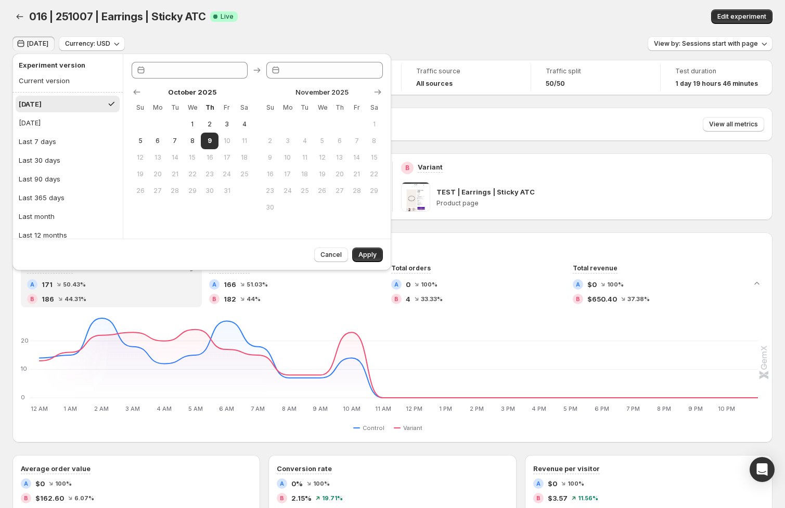
type input "**********"
click at [196, 144] on span "8" at bounding box center [192, 141] width 9 height 8
type input "**********"
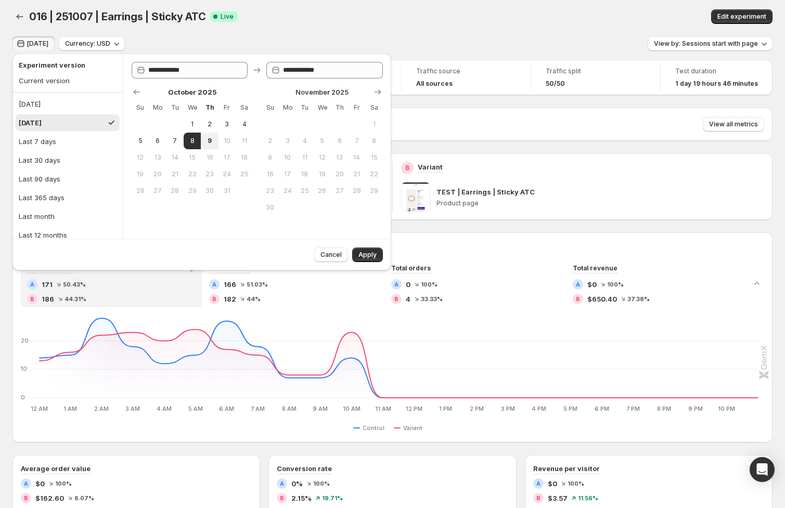
click at [365, 258] on span "Apply" at bounding box center [367, 255] width 18 height 8
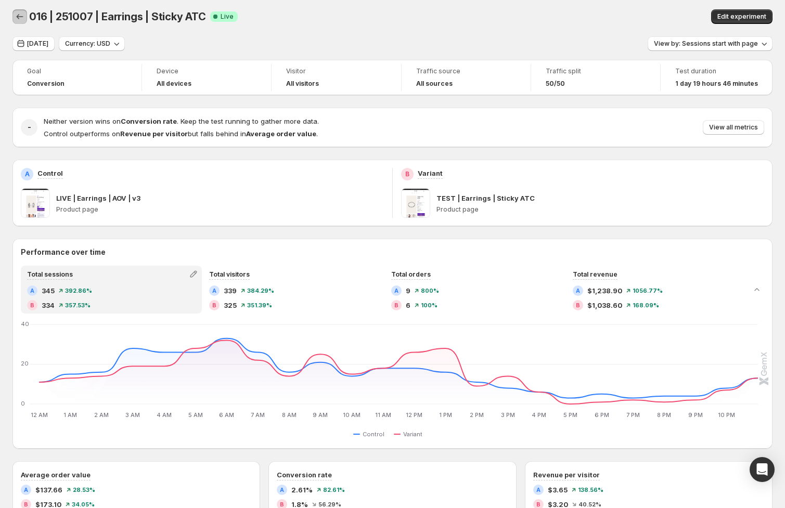
click at [19, 16] on icon "Back" at bounding box center [20, 16] width 10 height 10
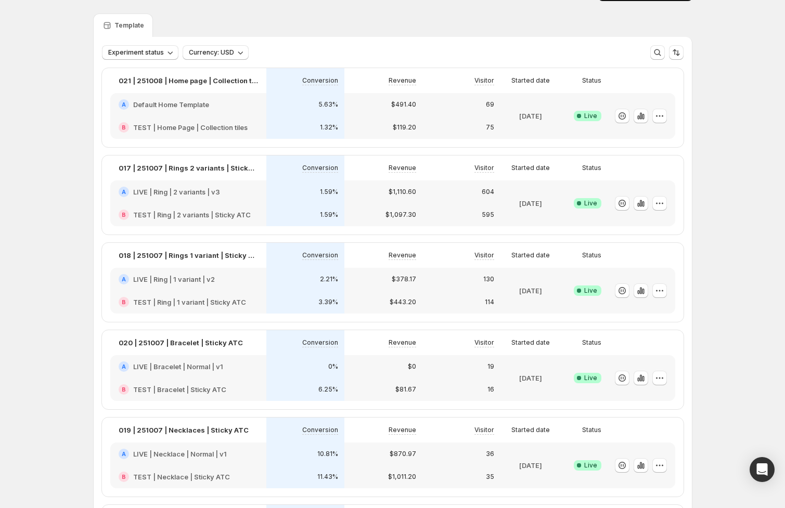
scroll to position [28, 0]
